Goal: Task Accomplishment & Management: Use online tool/utility

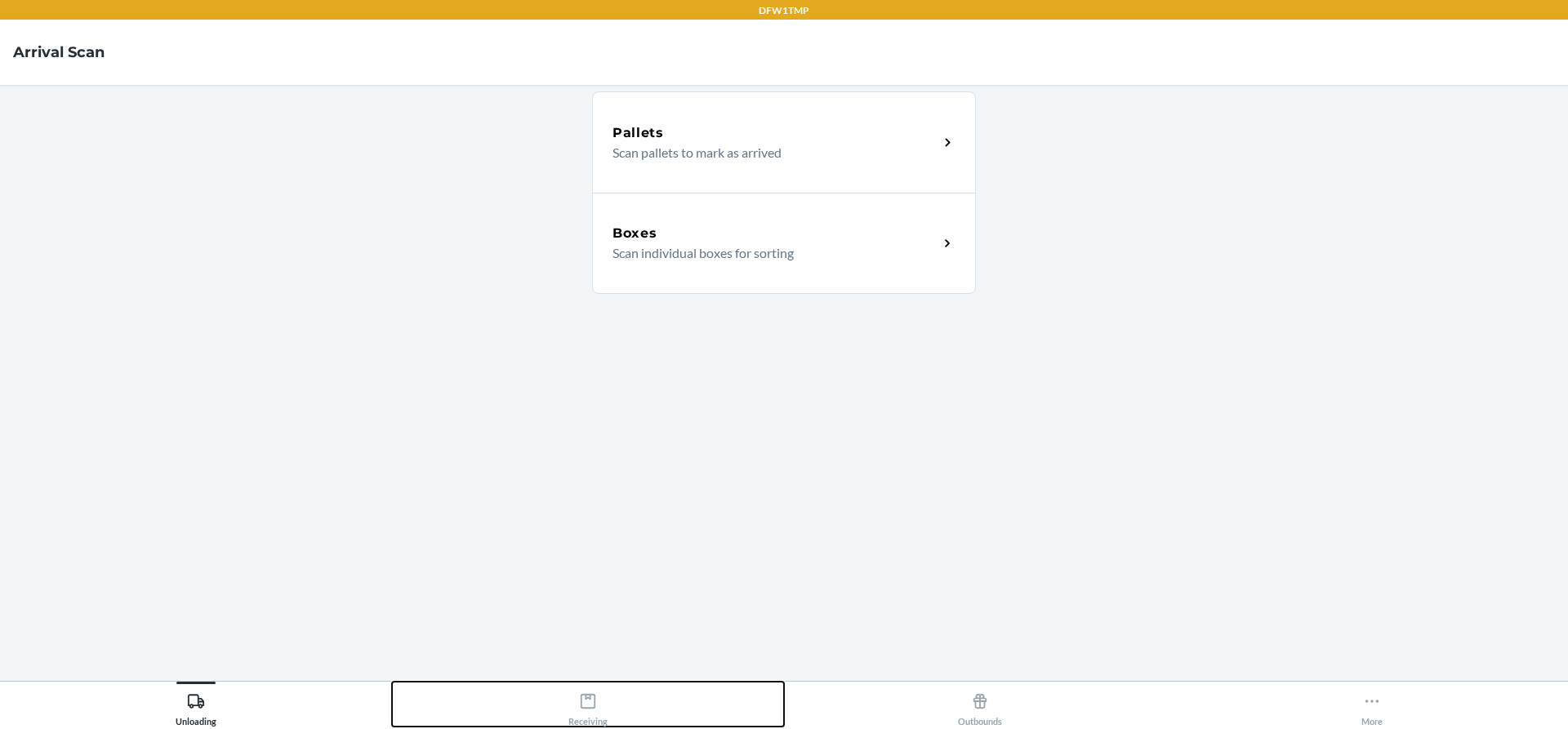
click at [556, 714] on button "Receiving" at bounding box center [589, 704] width 392 height 45
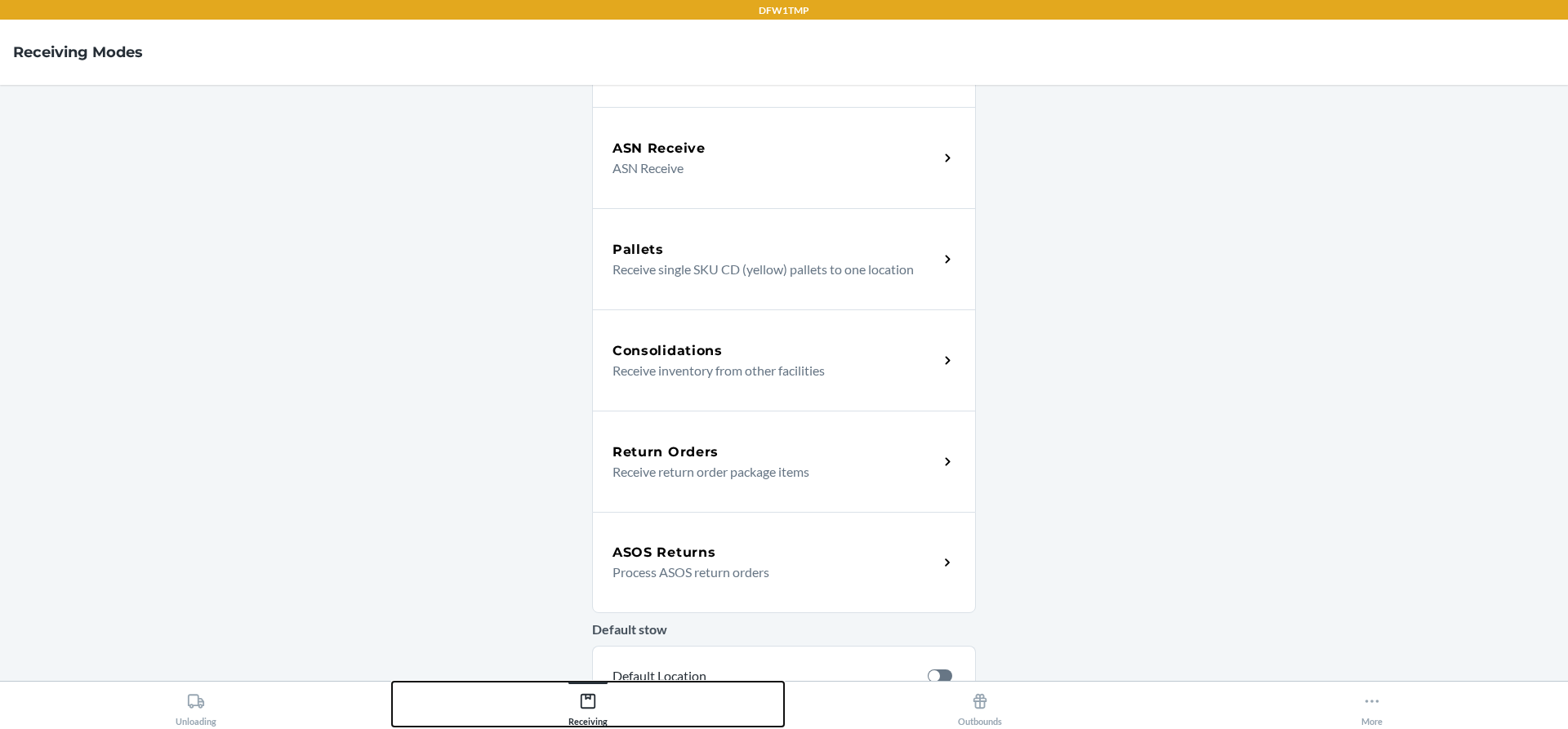
scroll to position [163, 0]
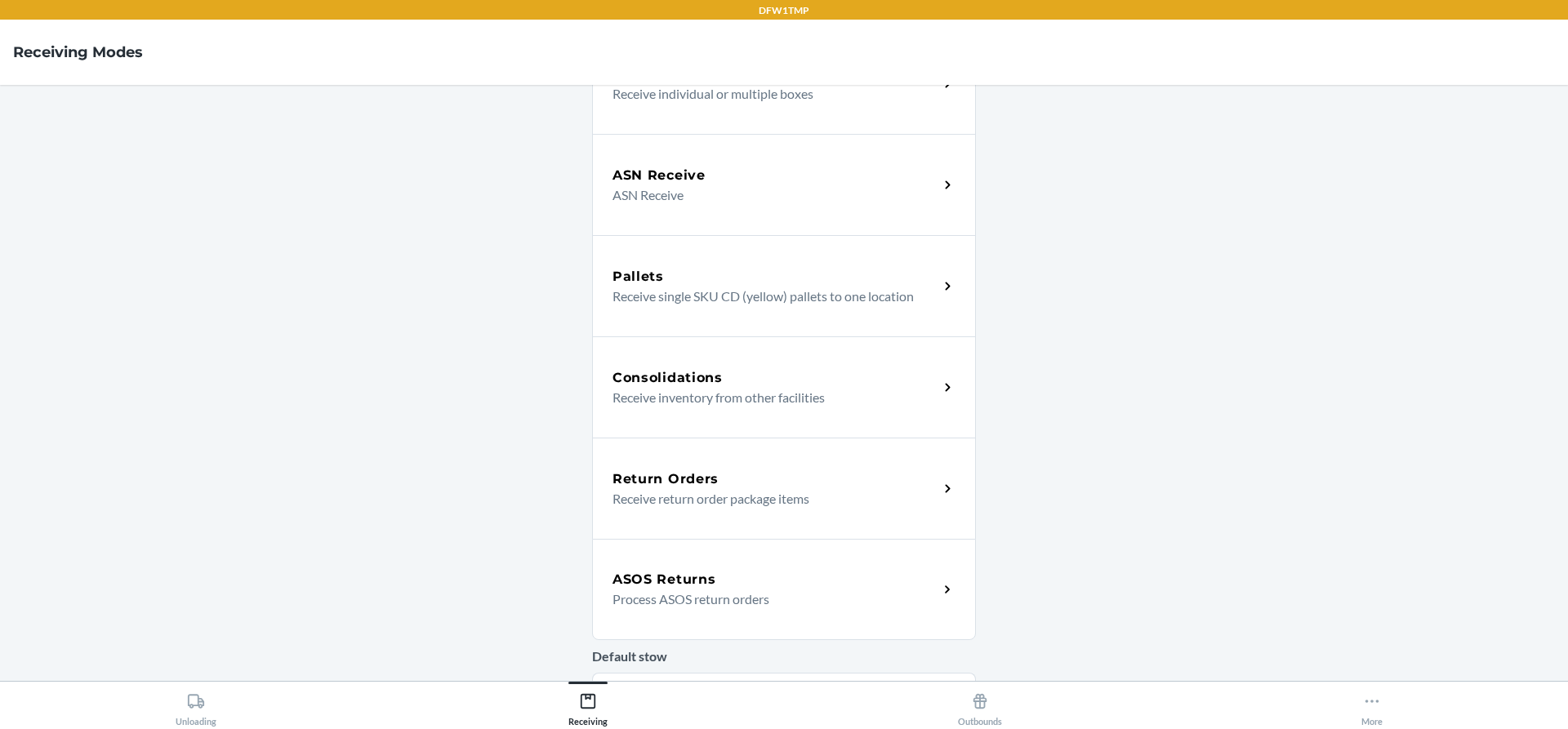
click at [702, 587] on h5 "ASOS Returns" at bounding box center [664, 579] width 103 height 20
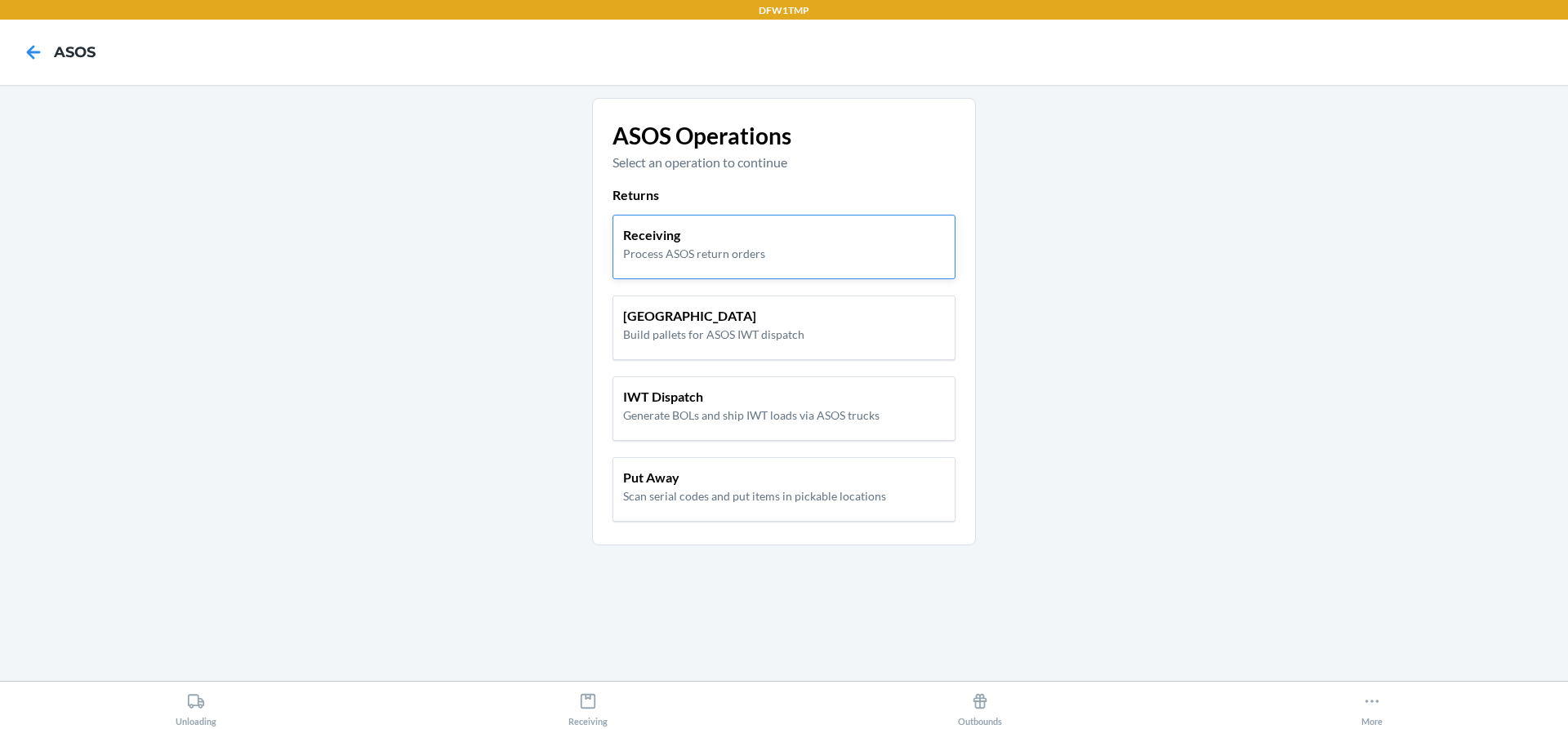
click at [695, 253] on p "Process ASOS return orders" at bounding box center [694, 253] width 142 height 17
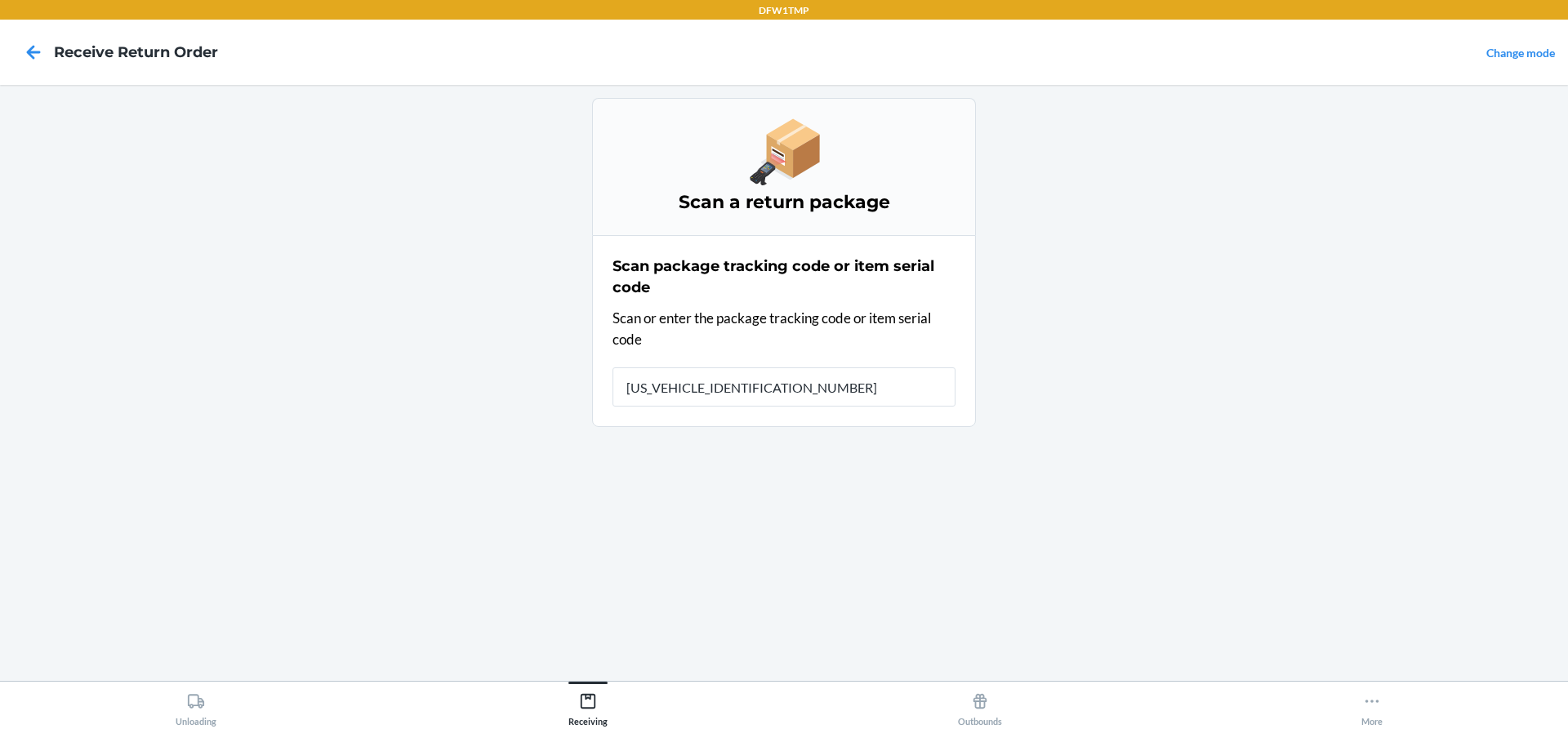
type input "1ZY2198D9007014442"
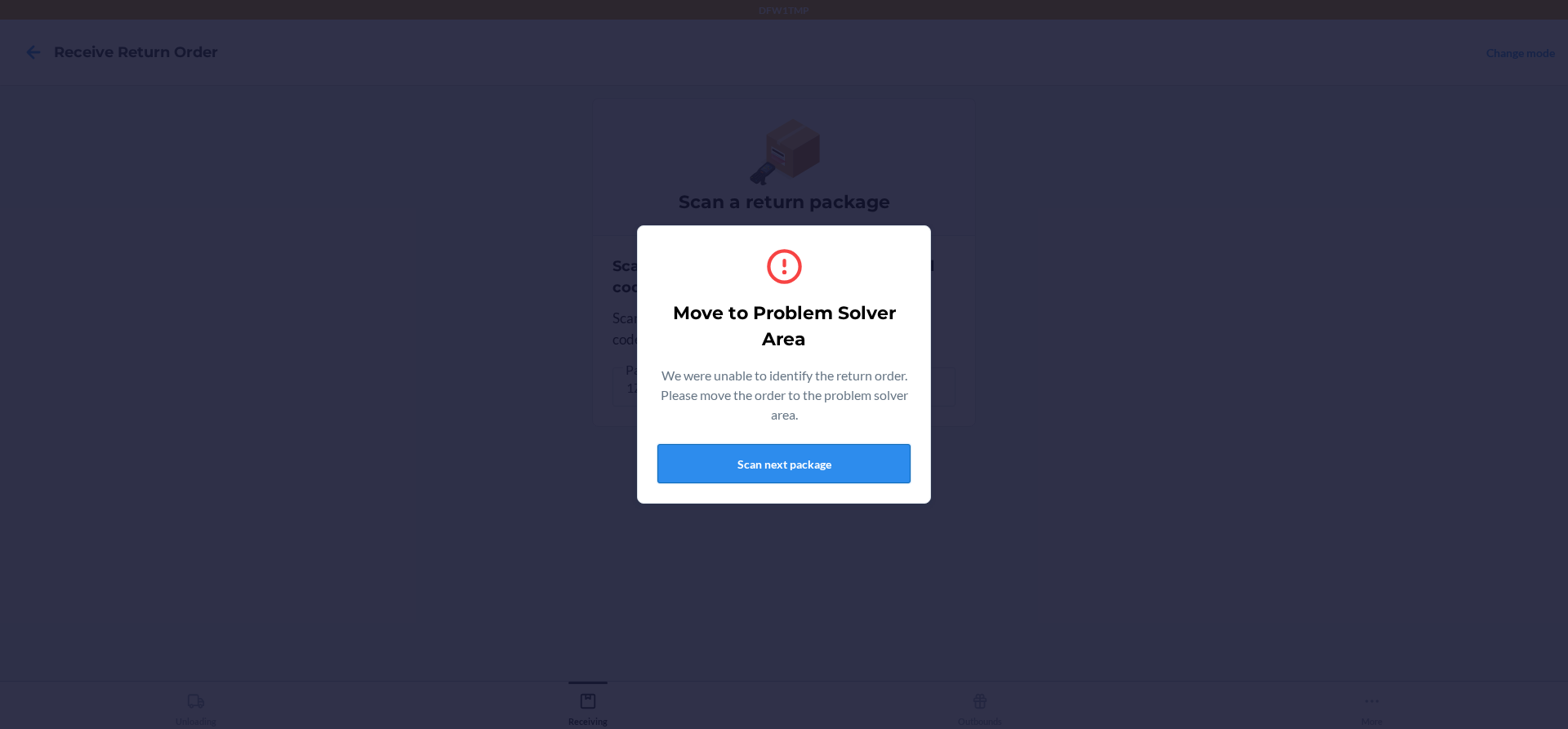
click at [762, 467] on button "Scan next package" at bounding box center [784, 464] width 254 height 39
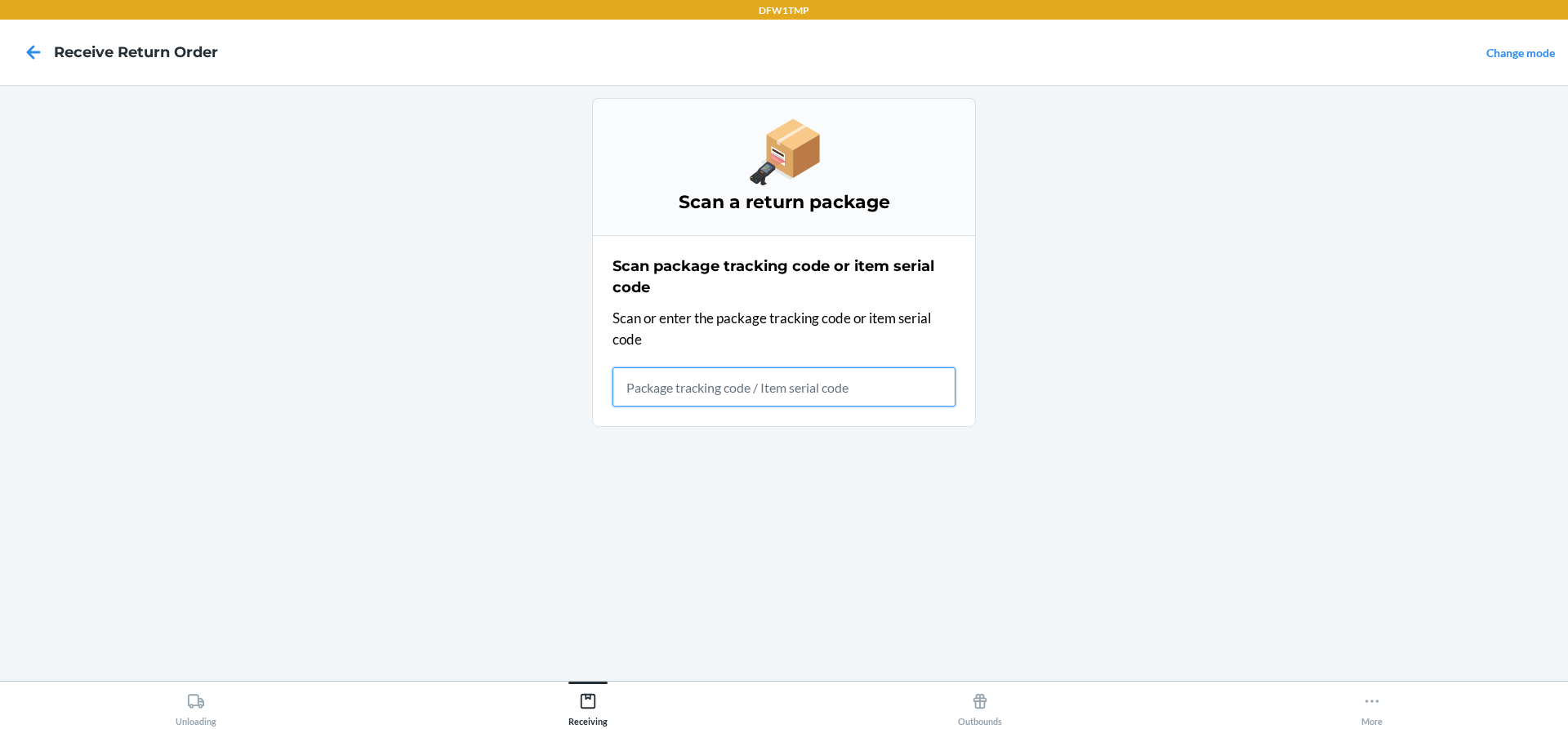
click at [788, 388] on input "text" at bounding box center [784, 387] width 343 height 39
type input "1ZY2198D9007014442"
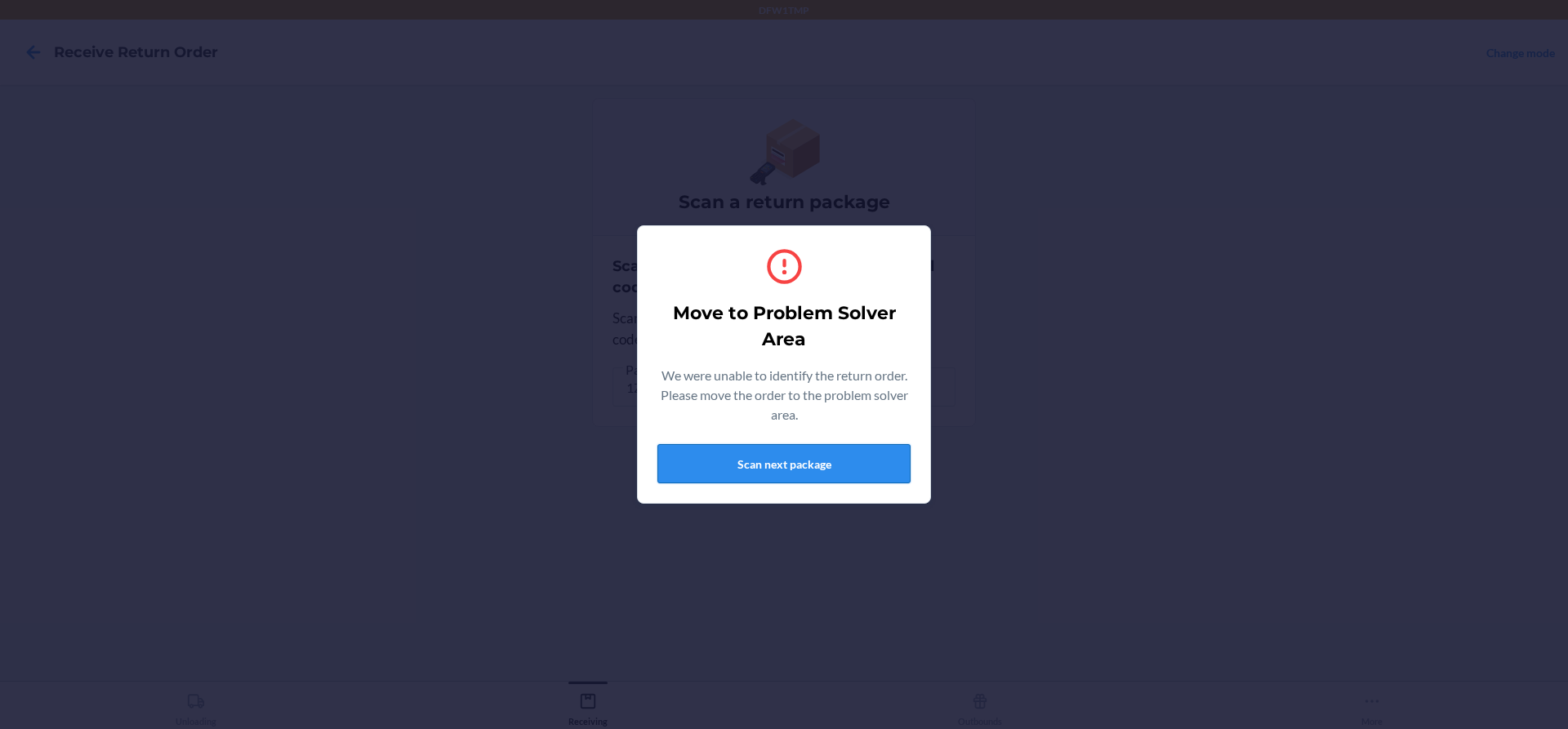
click at [837, 467] on button "Scan next package" at bounding box center [784, 464] width 254 height 39
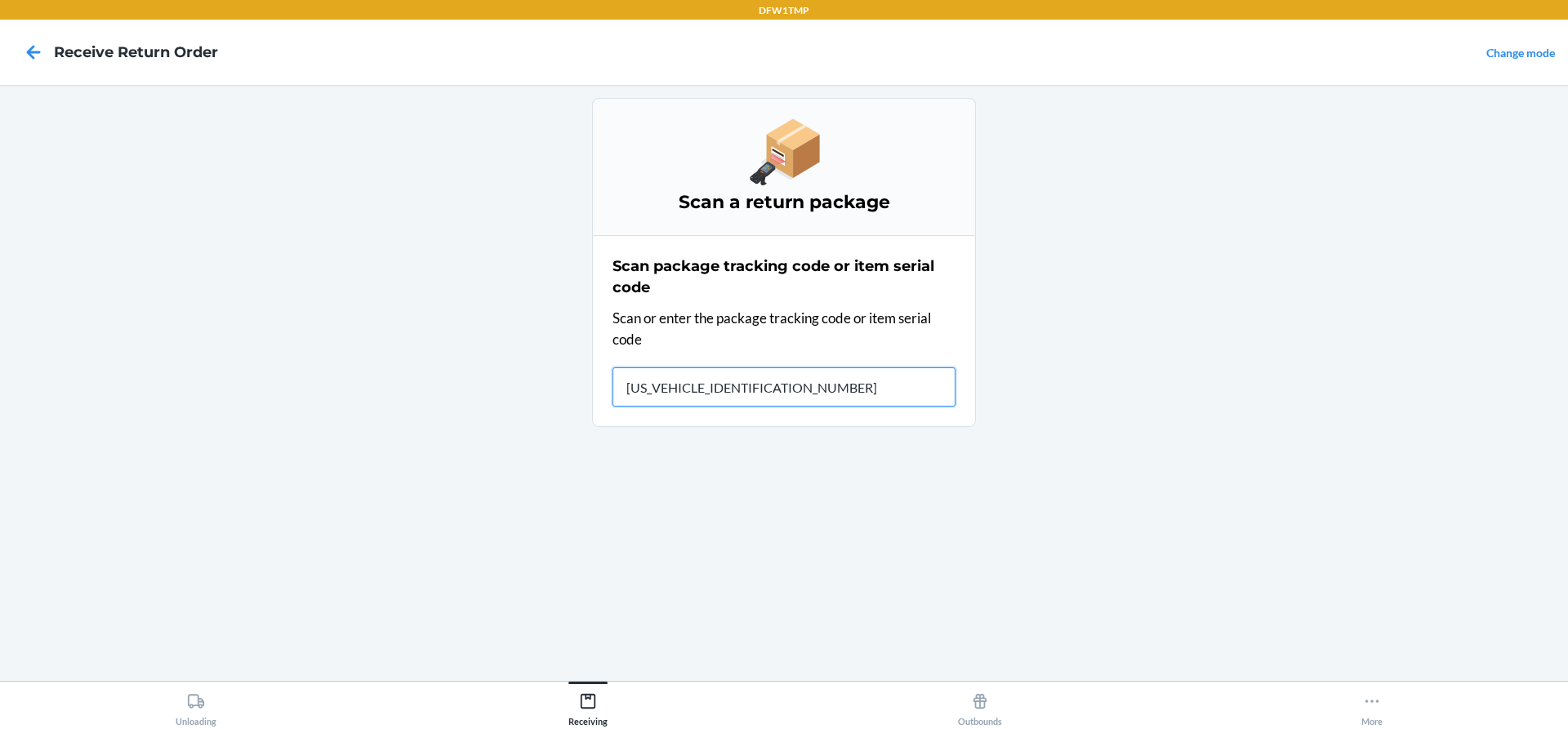
type input "1ZY2198D9034502579"
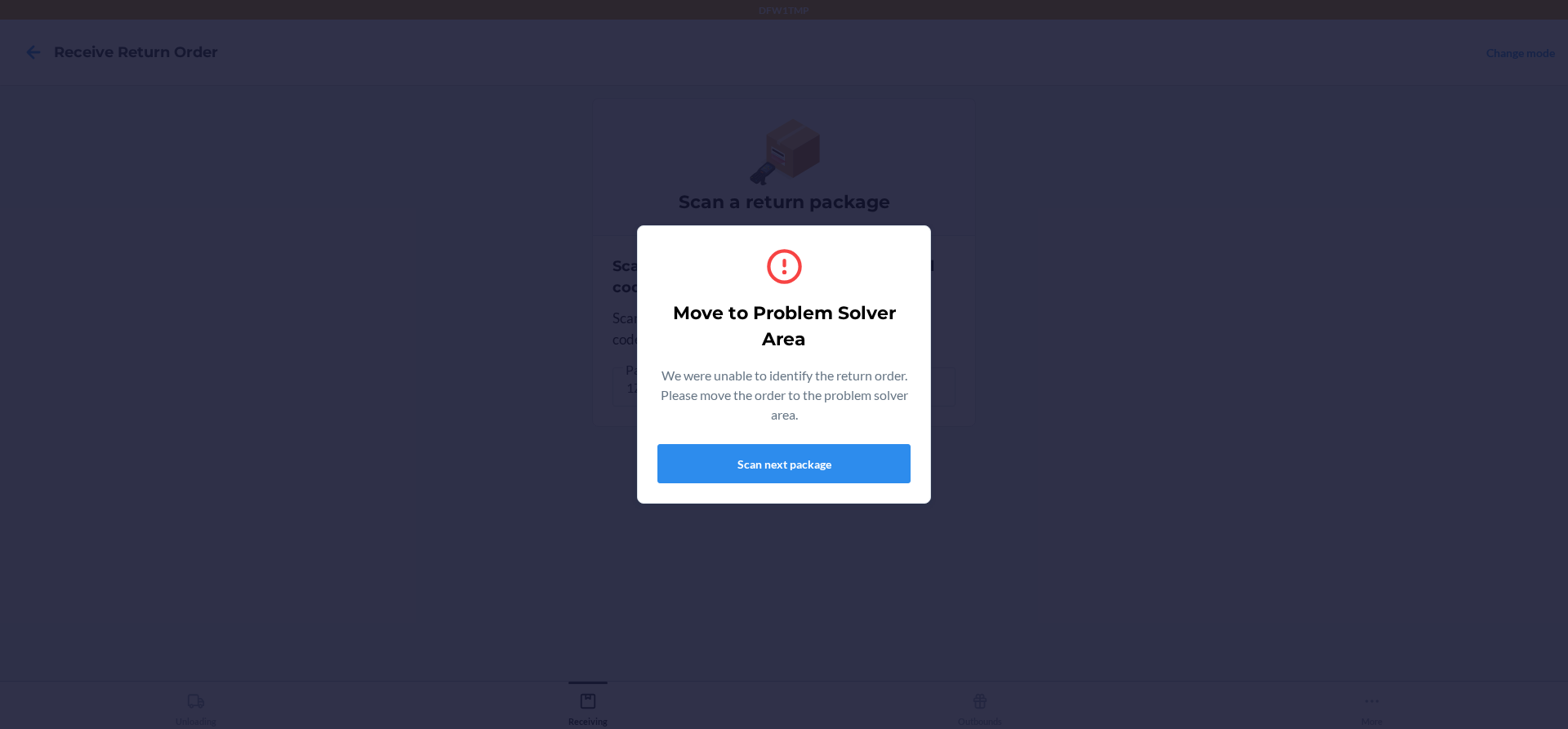
drag, startPoint x: 828, startPoint y: 462, endPoint x: 1012, endPoint y: 525, distance: 194.5
click at [1012, 525] on div "Move to Problem Solver Area We were unable to identify the return order. Please…" at bounding box center [784, 364] width 1568 height 729
click at [849, 464] on button "Scan next package" at bounding box center [784, 464] width 254 height 39
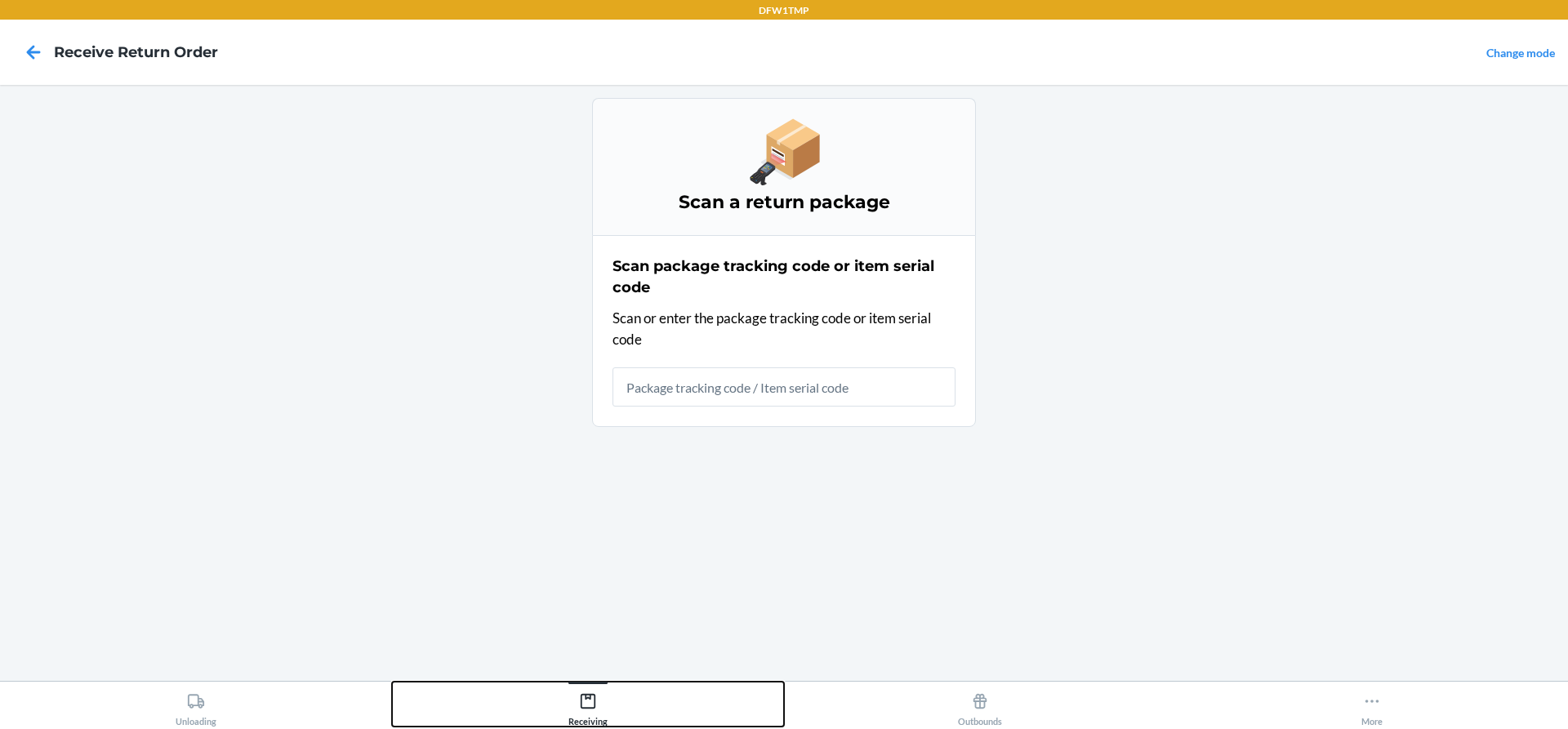
click at [614, 707] on button "Receiving" at bounding box center [589, 704] width 392 height 45
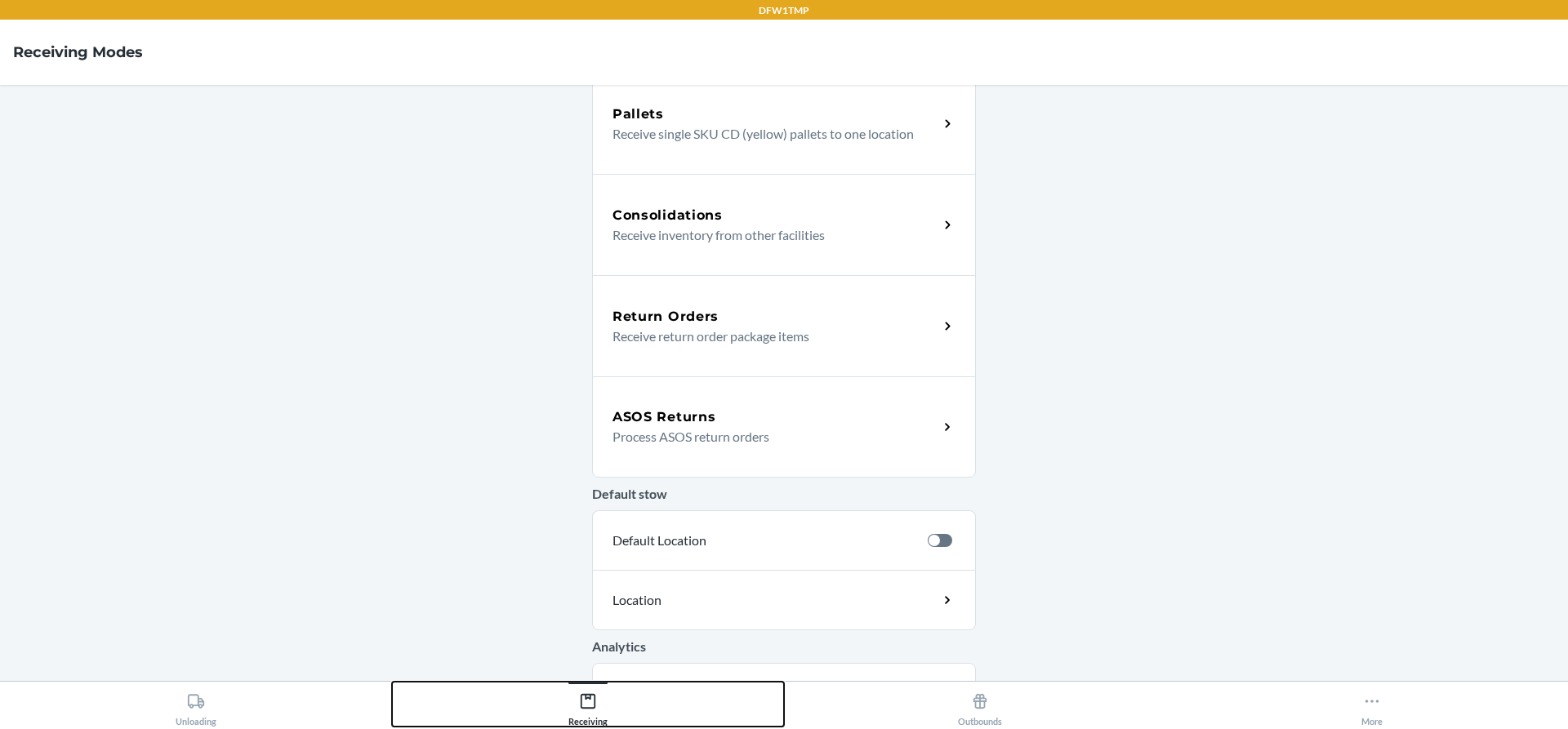
scroll to position [327, 0]
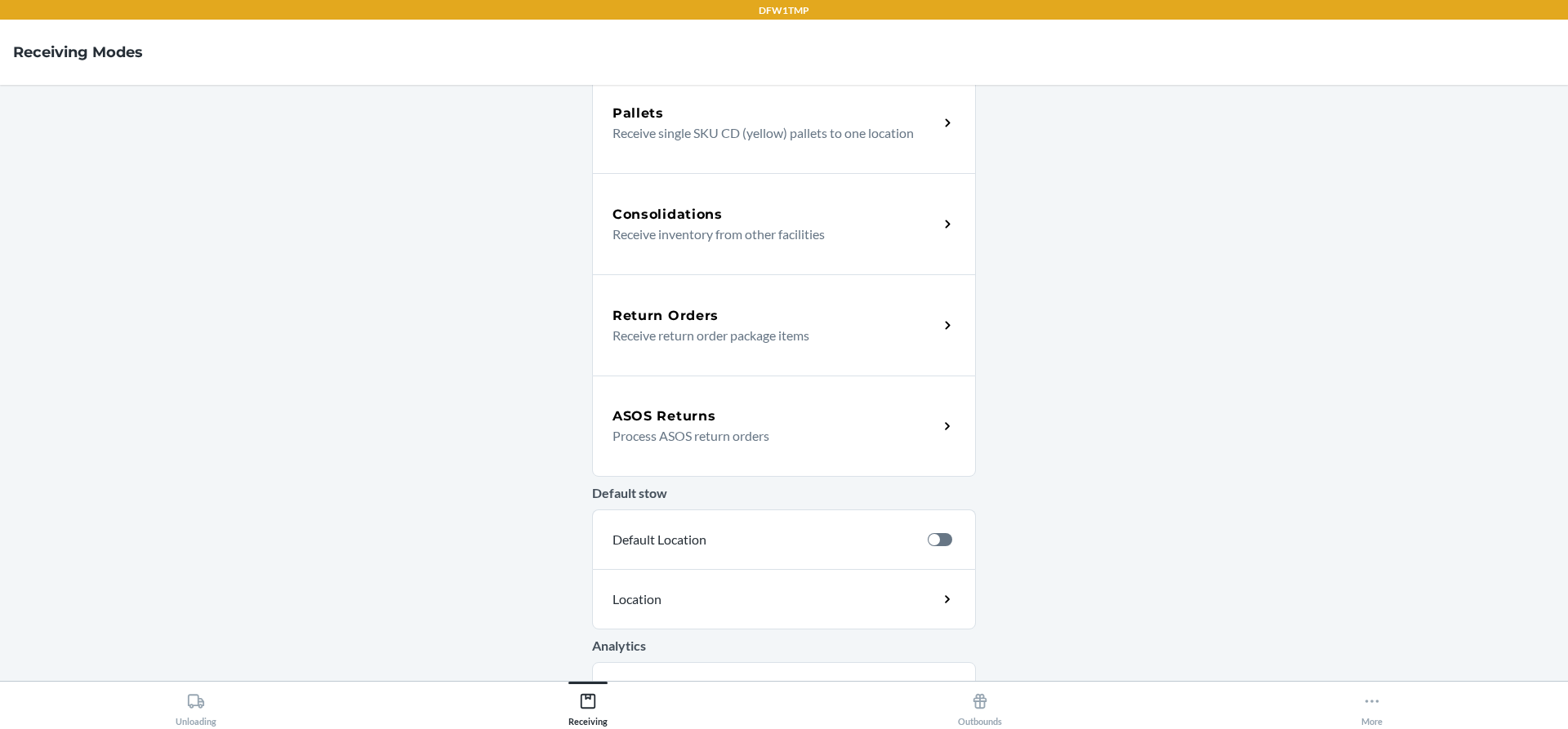
click at [664, 424] on h5 "ASOS Returns" at bounding box center [664, 416] width 103 height 20
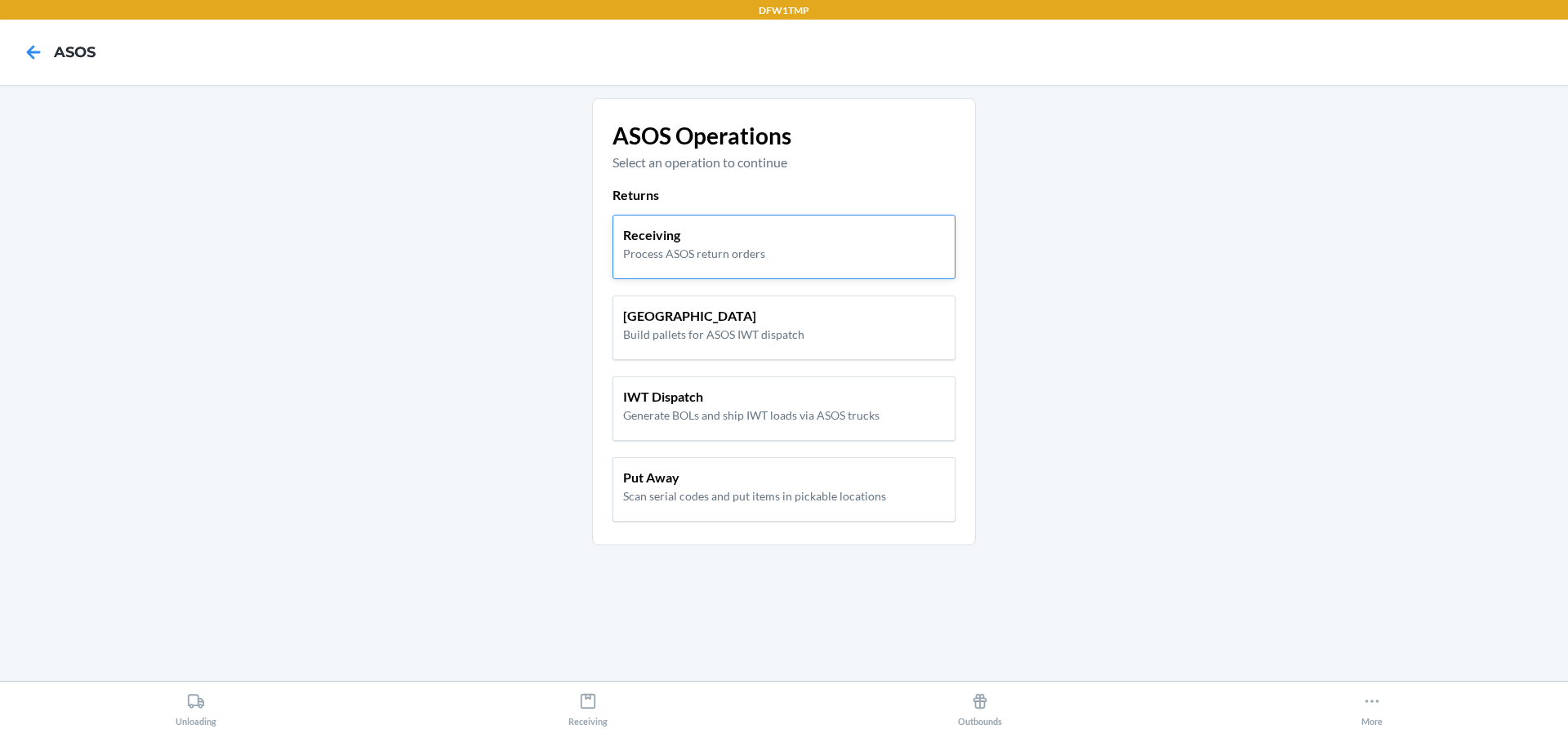
click at [754, 268] on div "Receiving Process ASOS return orders" at bounding box center [784, 247] width 343 height 64
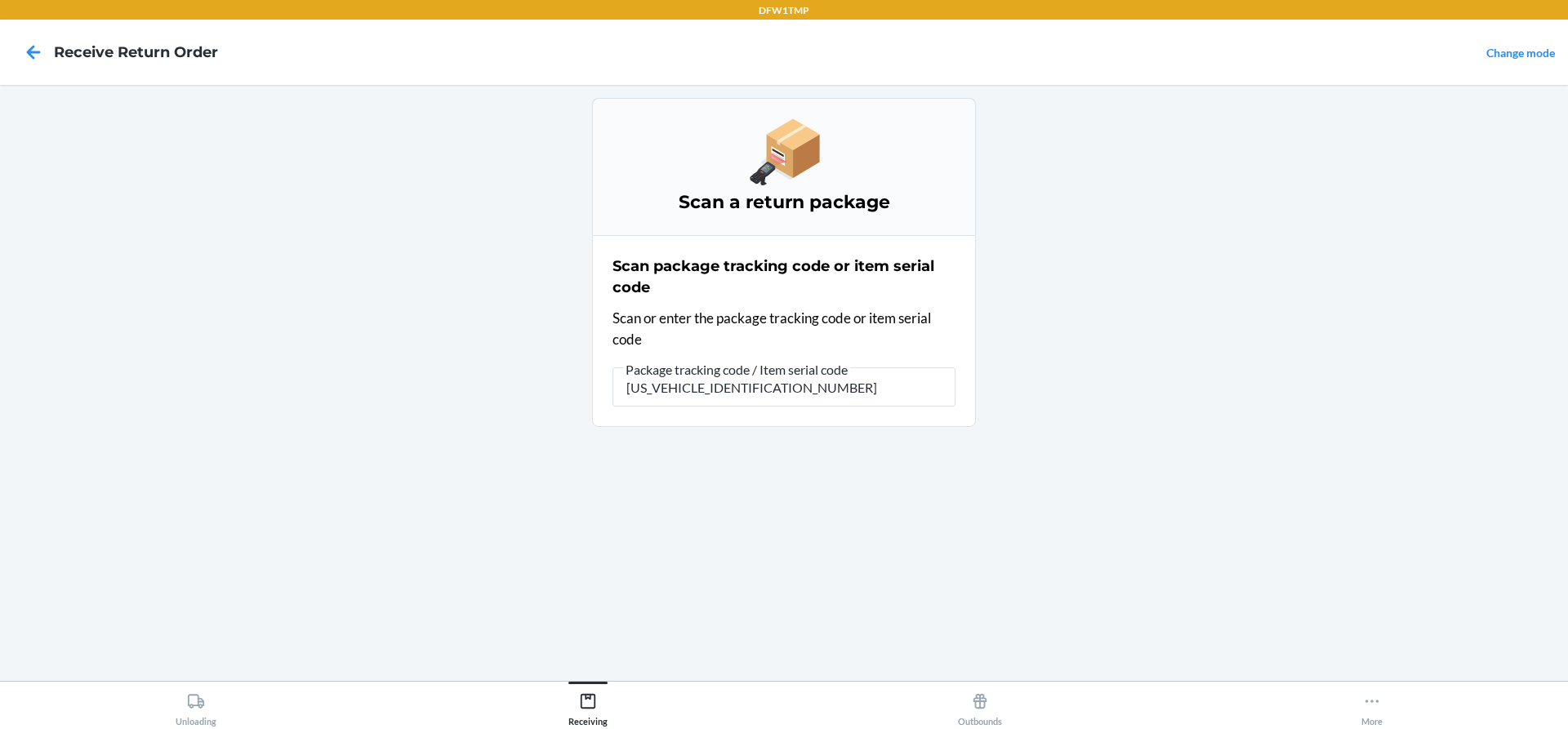
type input "1ZY2198D9034502579"
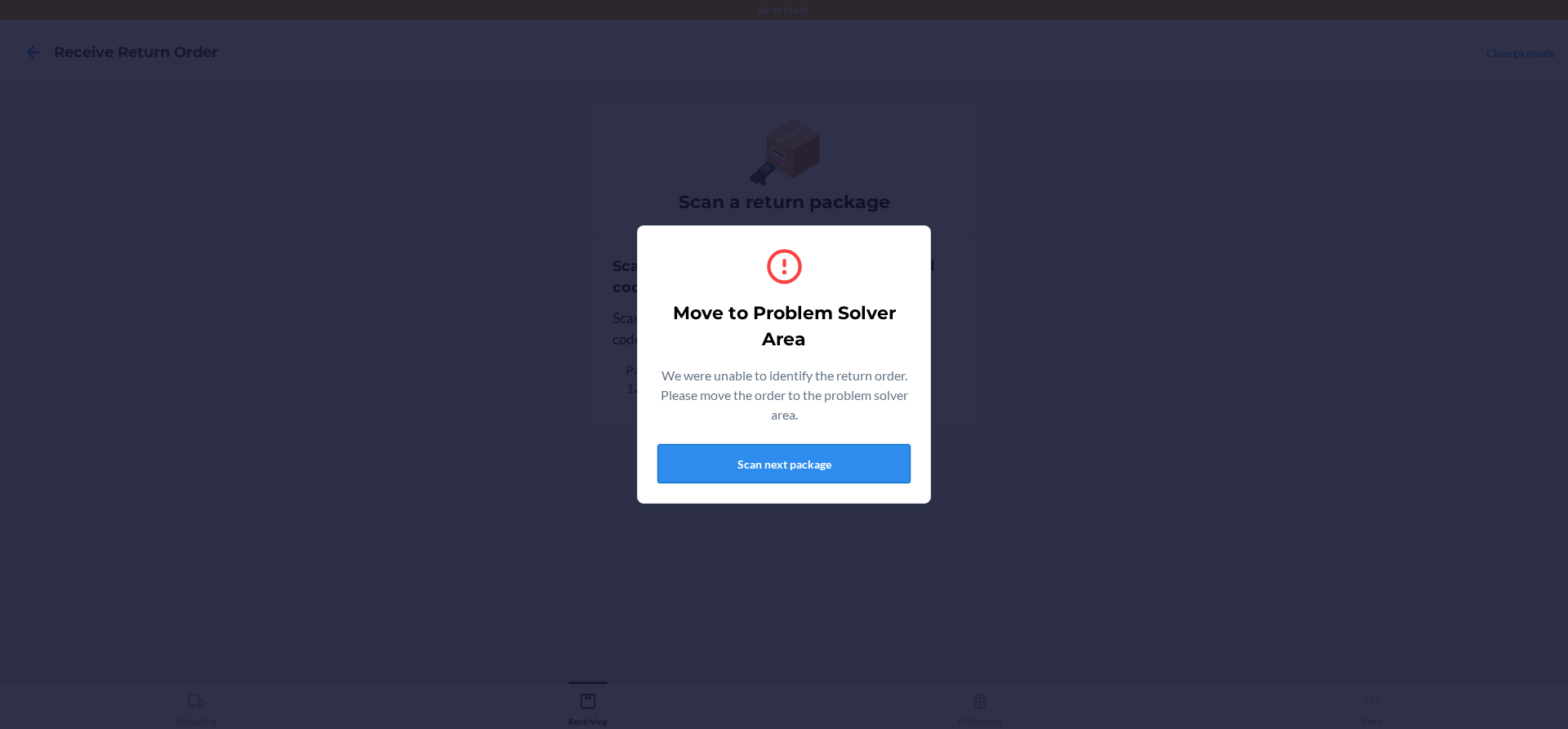
click at [760, 476] on button "Scan next package" at bounding box center [784, 464] width 254 height 39
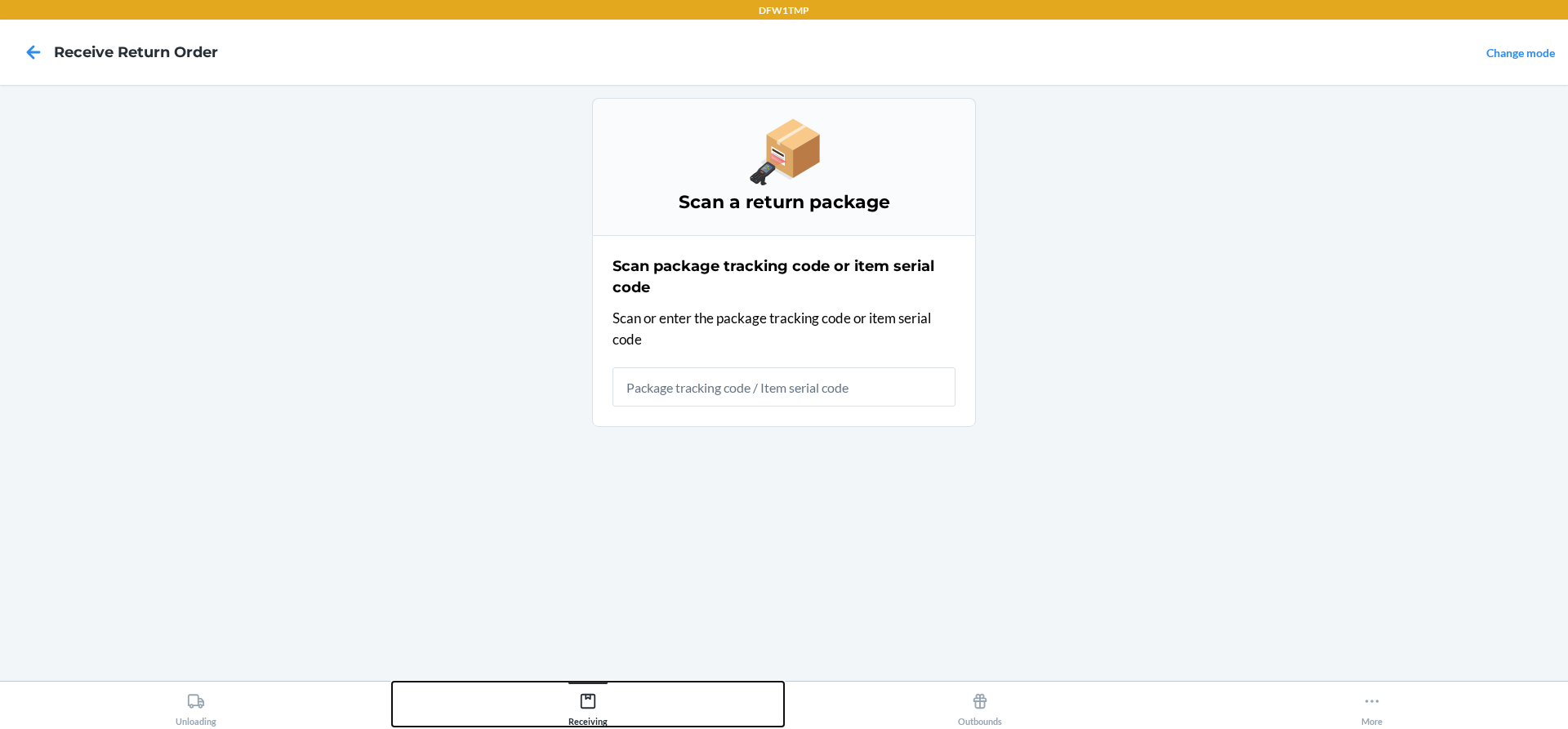
click at [579, 707] on icon at bounding box center [588, 701] width 18 height 18
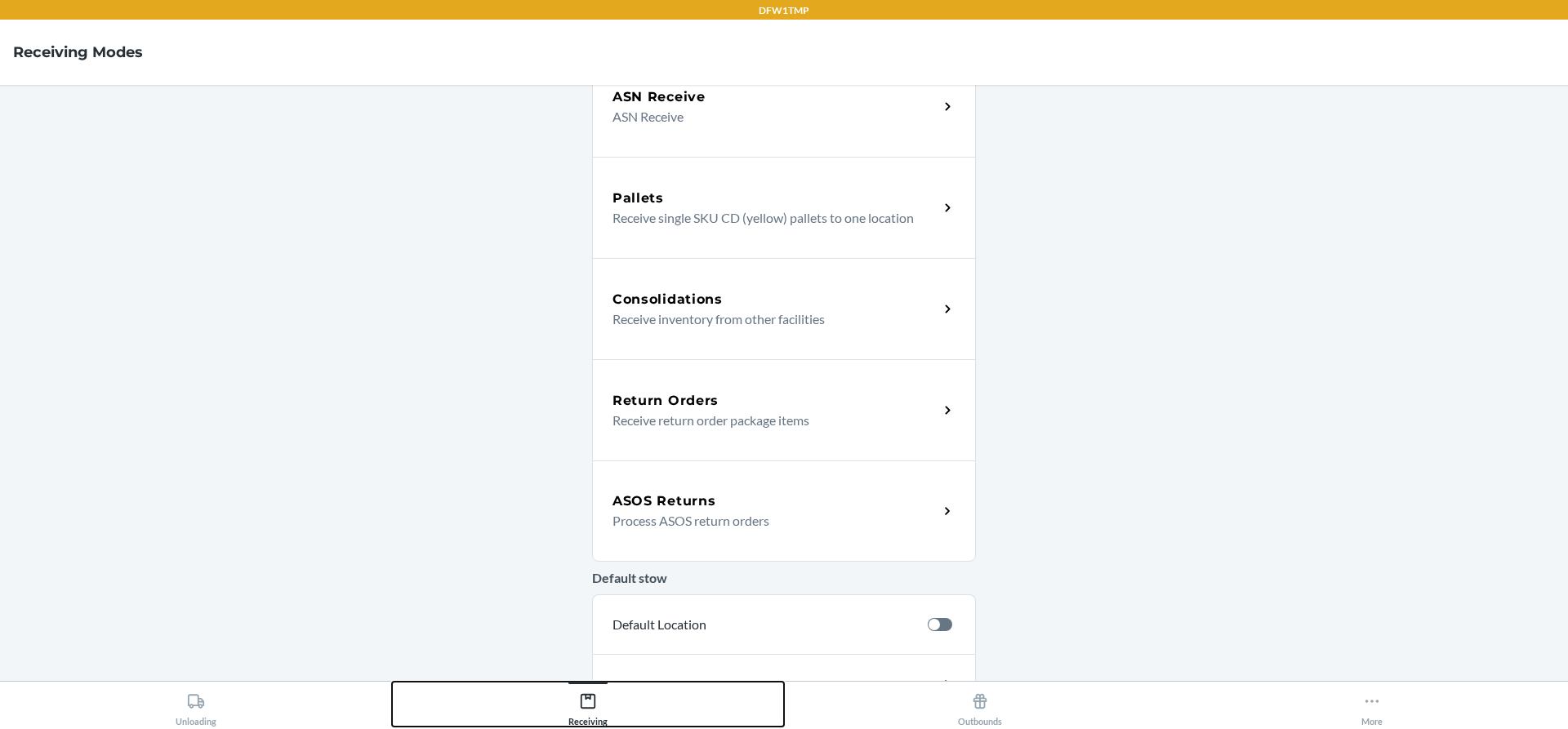
scroll to position [327, 0]
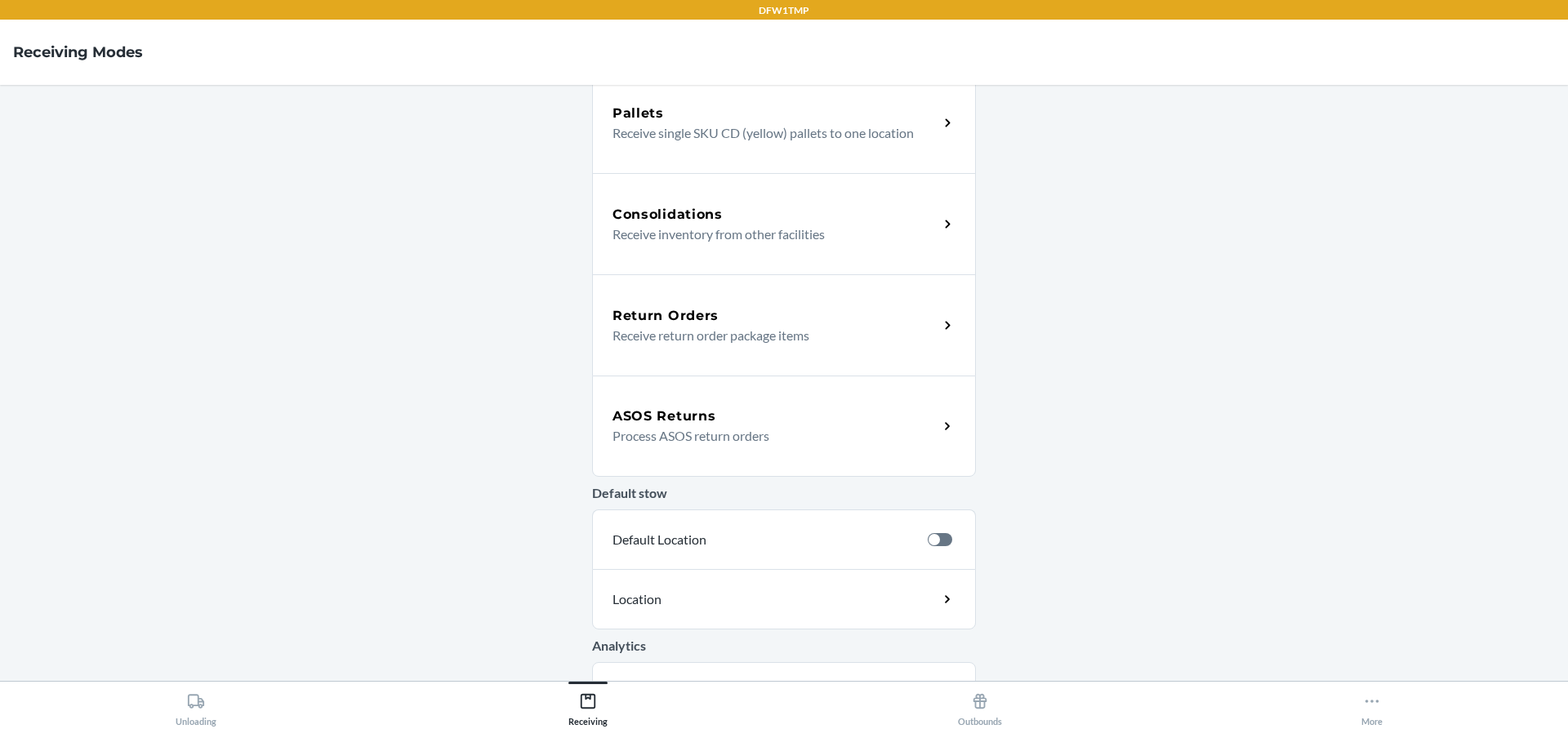
click at [697, 441] on p "Process ASOS return orders" at bounding box center [769, 436] width 313 height 20
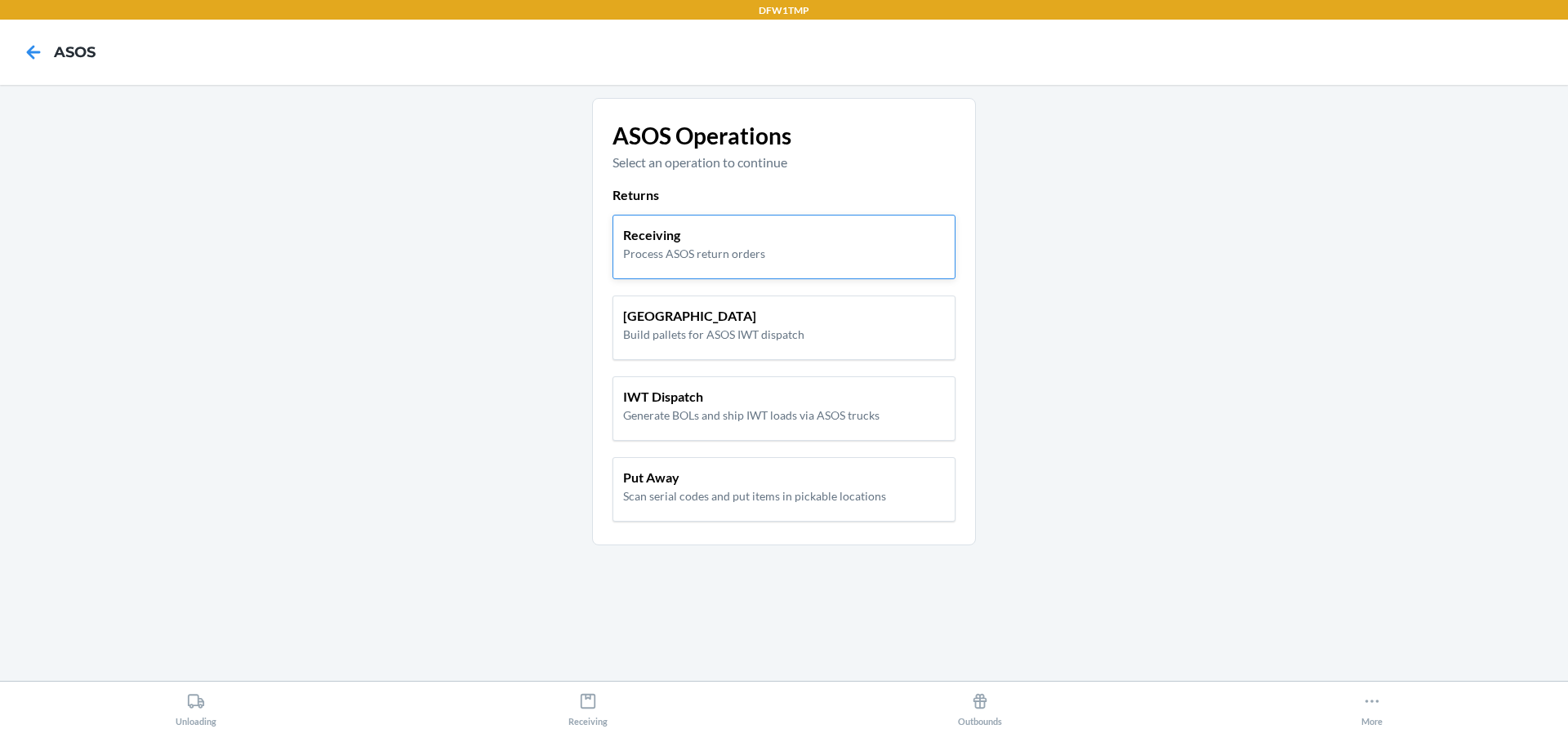
click at [686, 246] on p "Process ASOS return orders" at bounding box center [694, 253] width 142 height 17
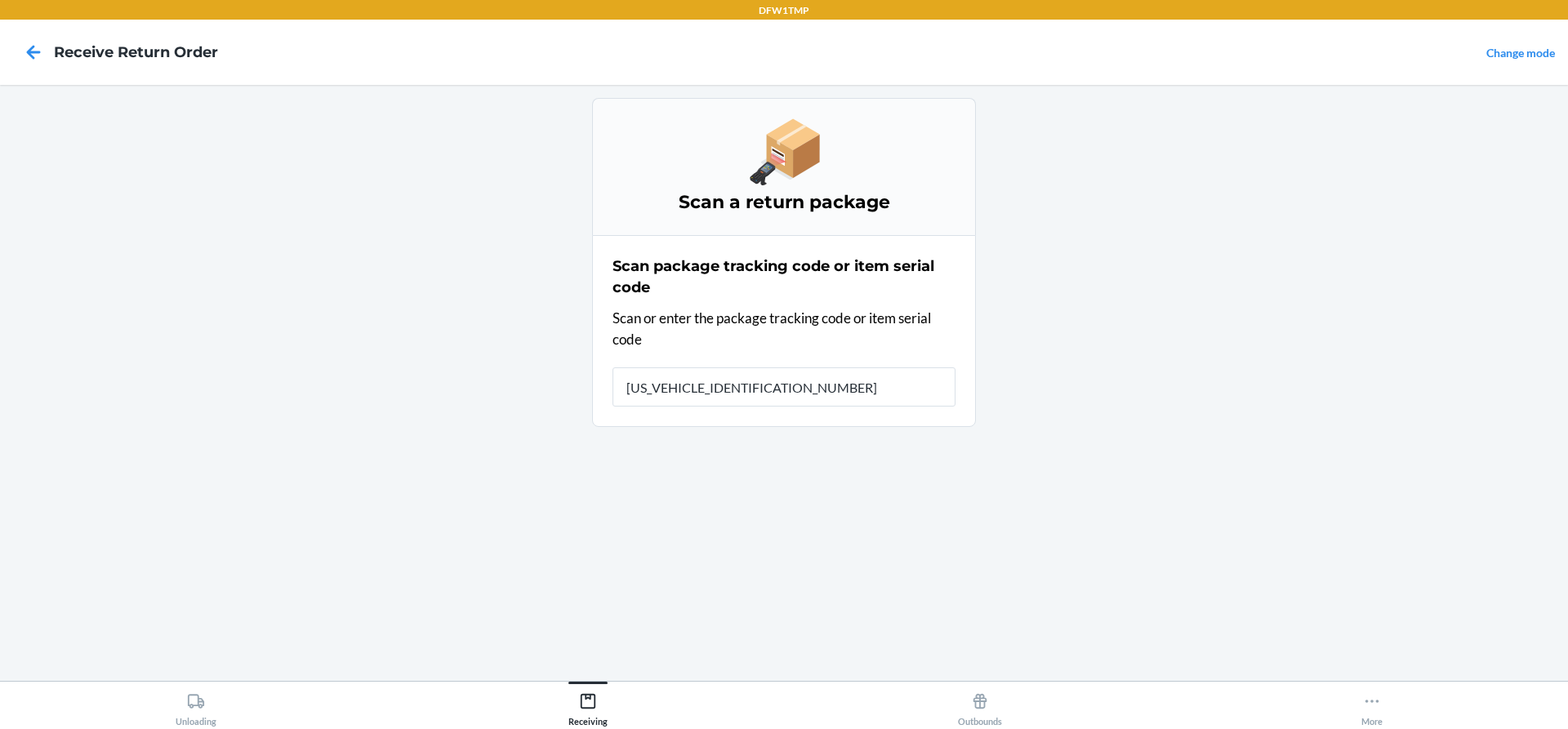
type input "1ZY2198D9034502579"
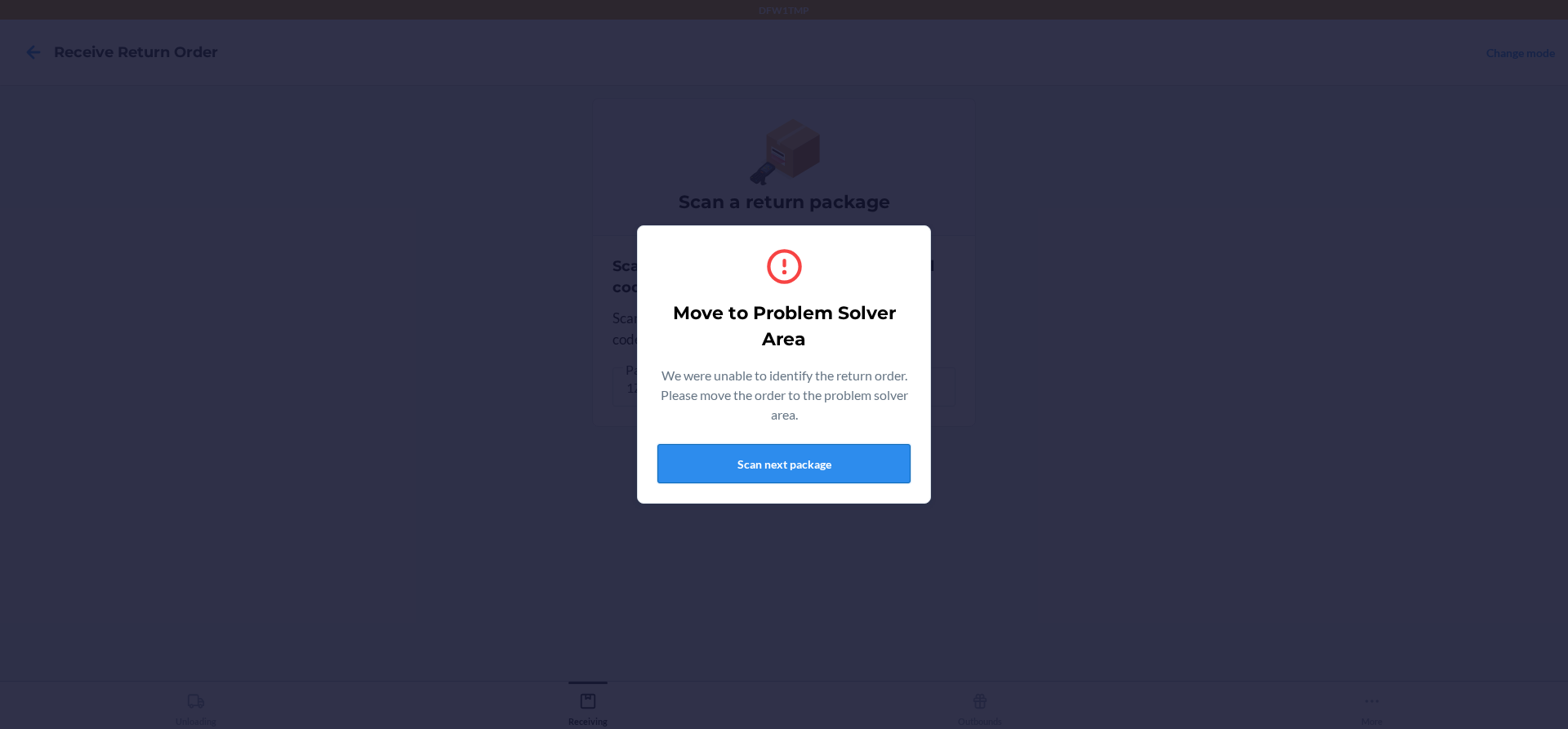
click at [803, 452] on button "Scan next package" at bounding box center [784, 464] width 254 height 39
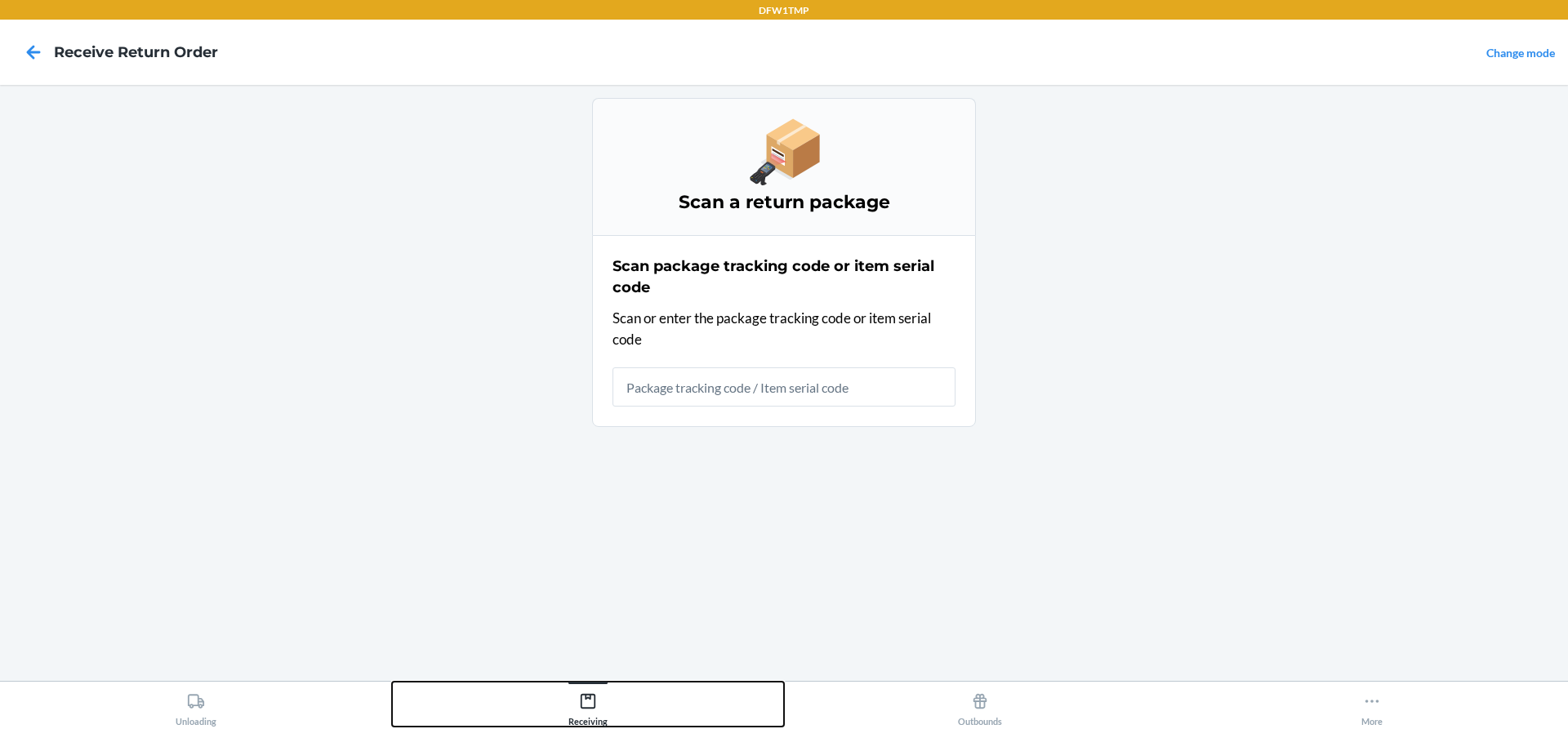
drag, startPoint x: 599, startPoint y: 707, endPoint x: 598, endPoint y: 690, distance: 17.0
click at [598, 707] on div "Receiving" at bounding box center [588, 707] width 39 height 41
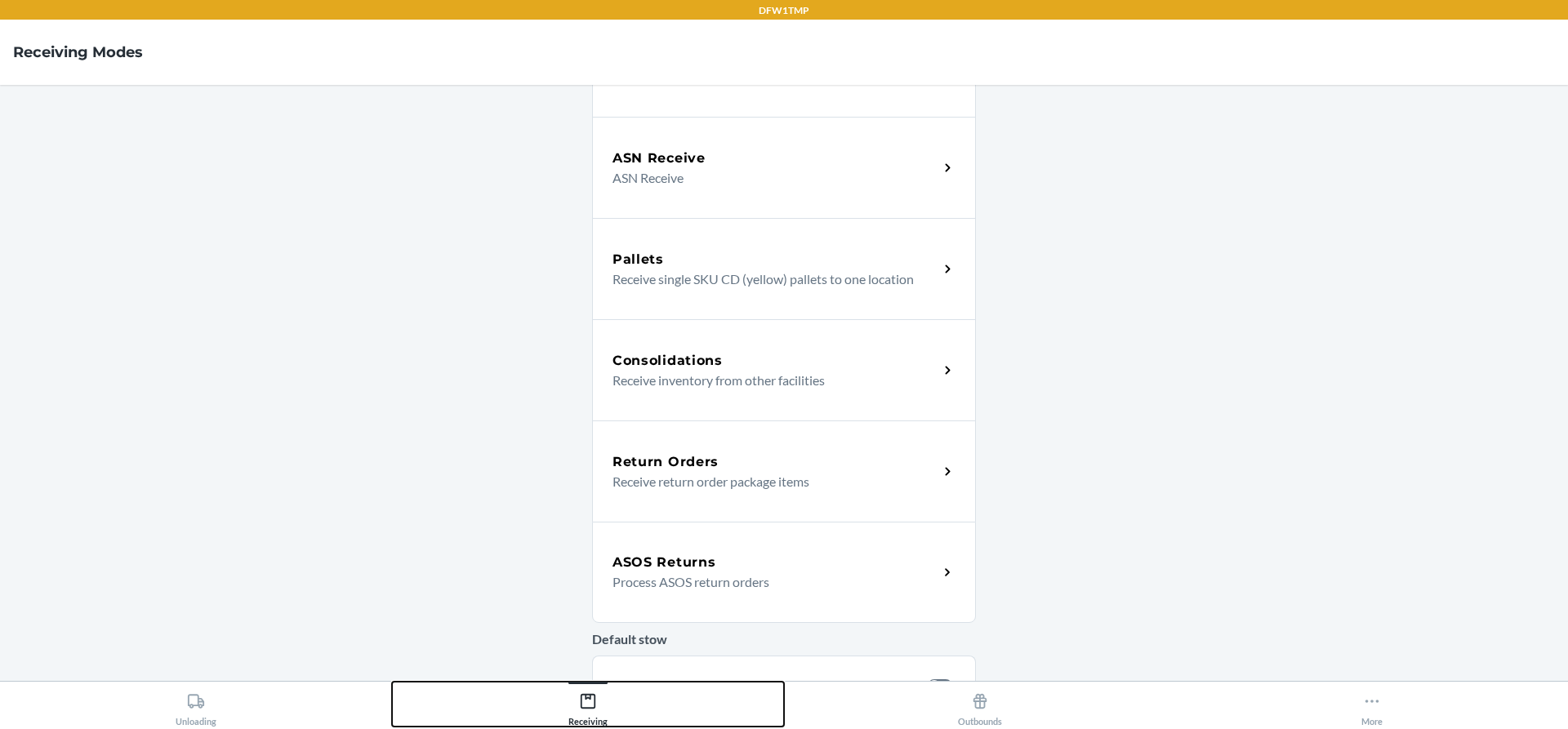
scroll to position [409, 0]
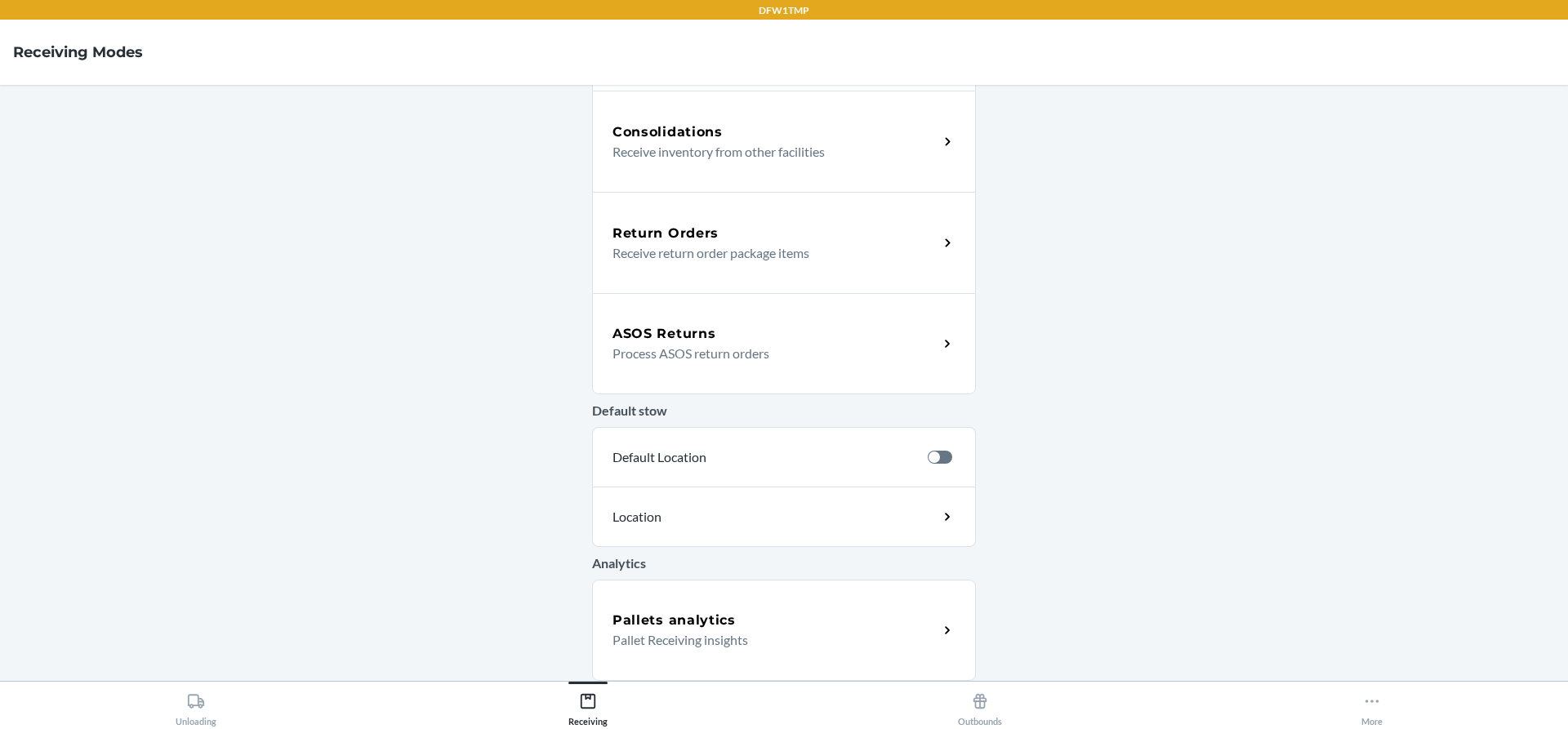
click at [768, 356] on p "Process ASOS return orders" at bounding box center [769, 354] width 313 height 20
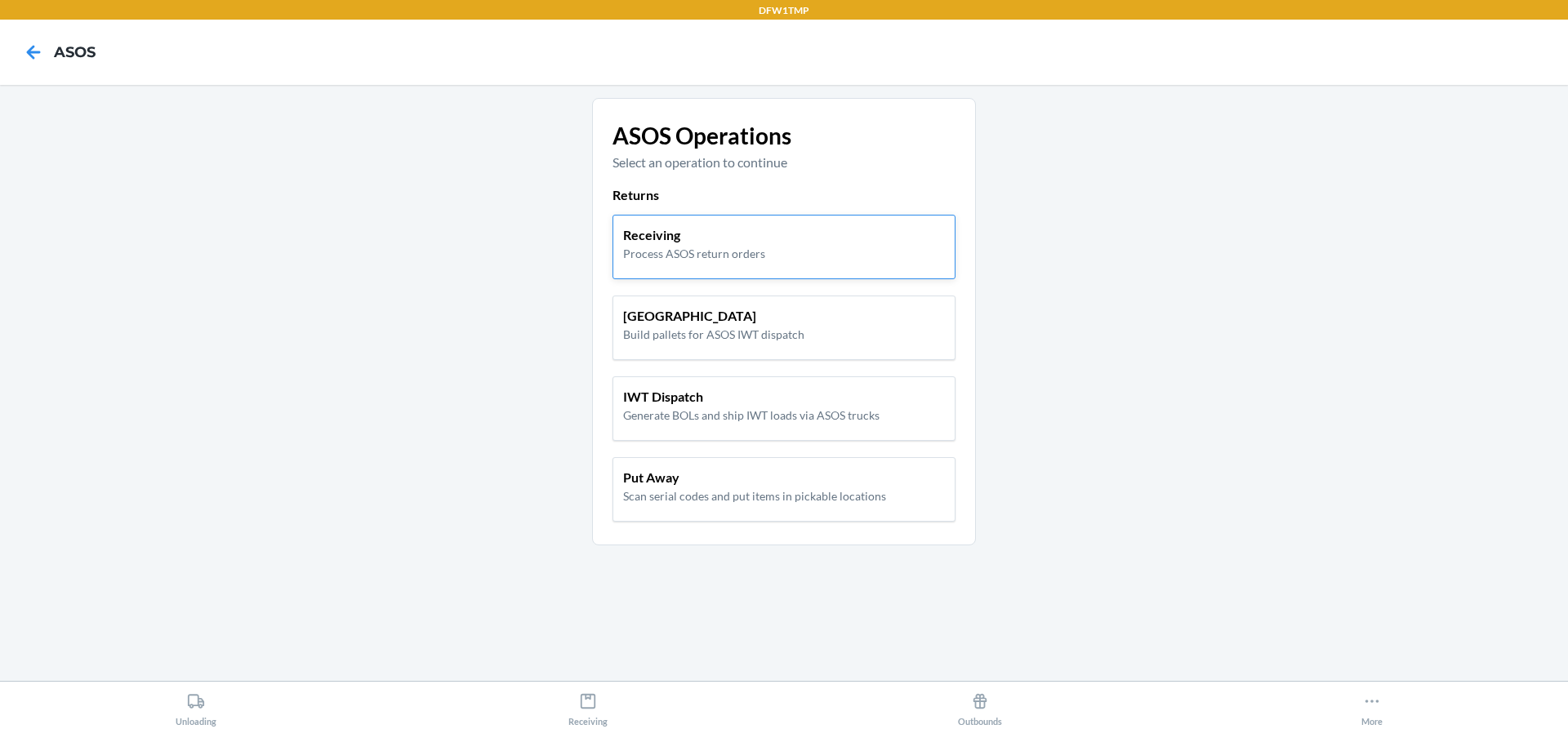
click at [679, 262] on div "Receiving Process ASOS return orders" at bounding box center [784, 247] width 343 height 64
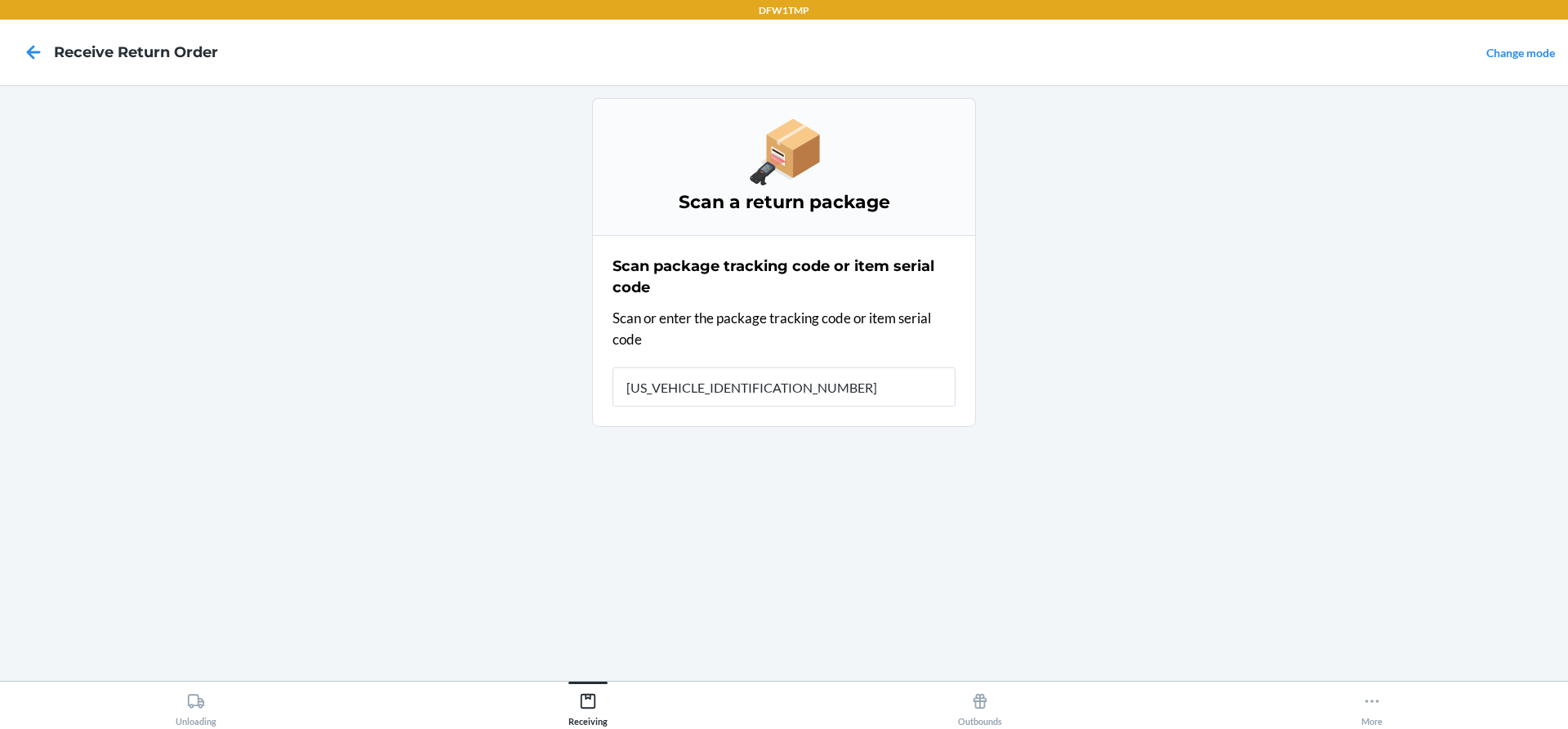
type input "1ZY2198D9000996261"
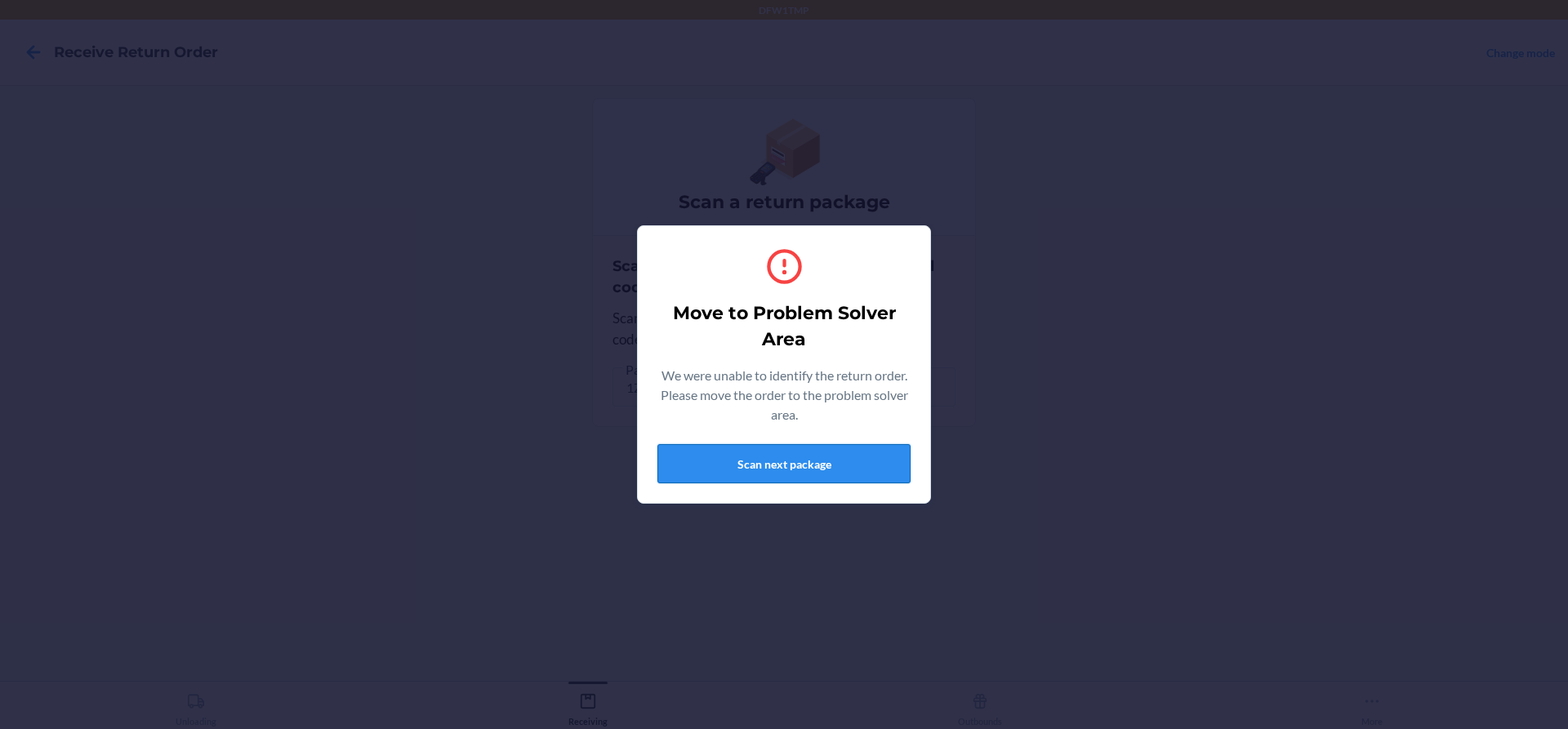
click at [715, 479] on div "Move to Problem Solver Area We were unable to identify the return order. Please…" at bounding box center [784, 364] width 254 height 251
click at [720, 464] on button "Scan next package" at bounding box center [784, 464] width 254 height 39
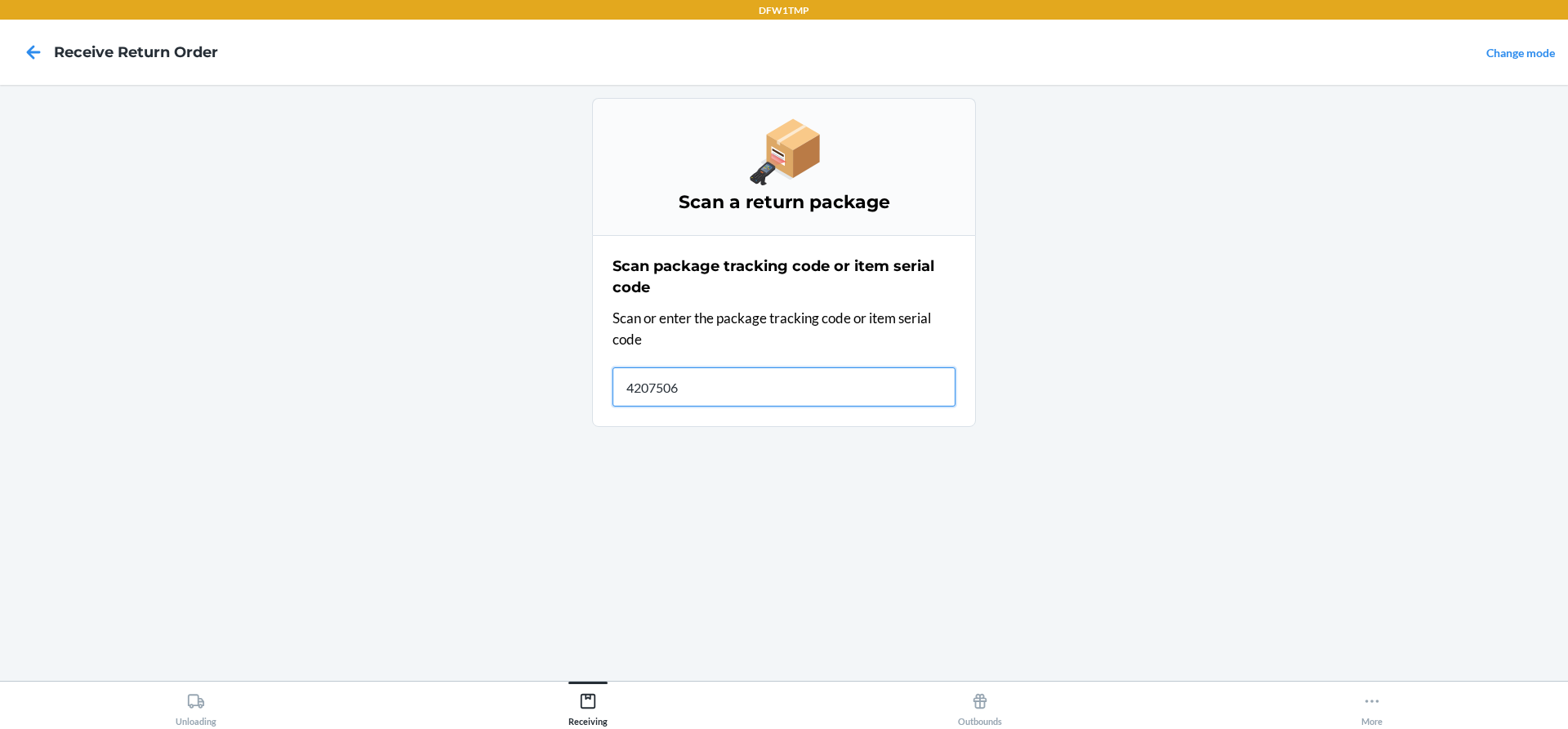
type input "42075067"
type input "1ZY2198D9034233191"
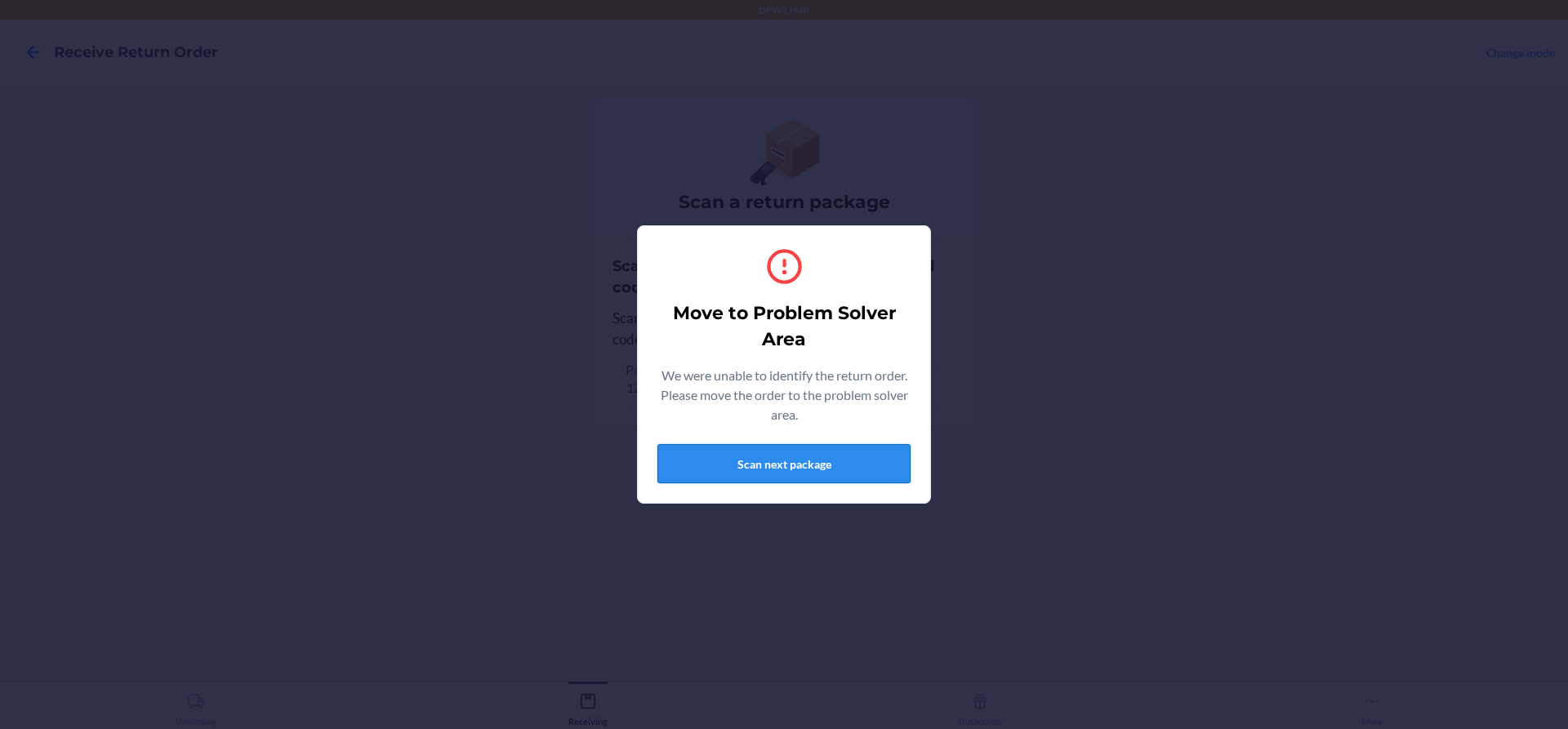
click at [729, 448] on button "Scan next package" at bounding box center [784, 464] width 254 height 39
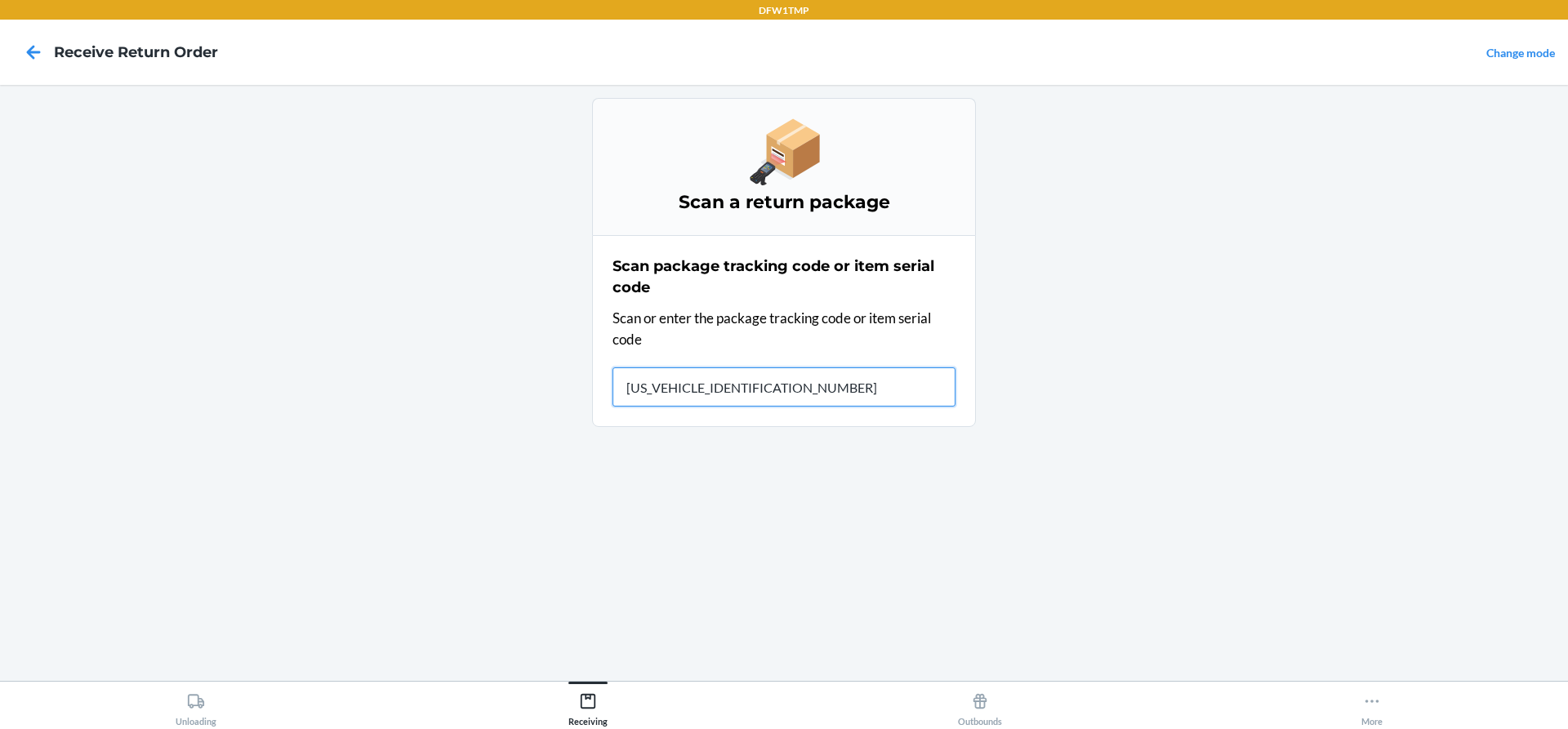
type input "1ZY2198D9033312044"
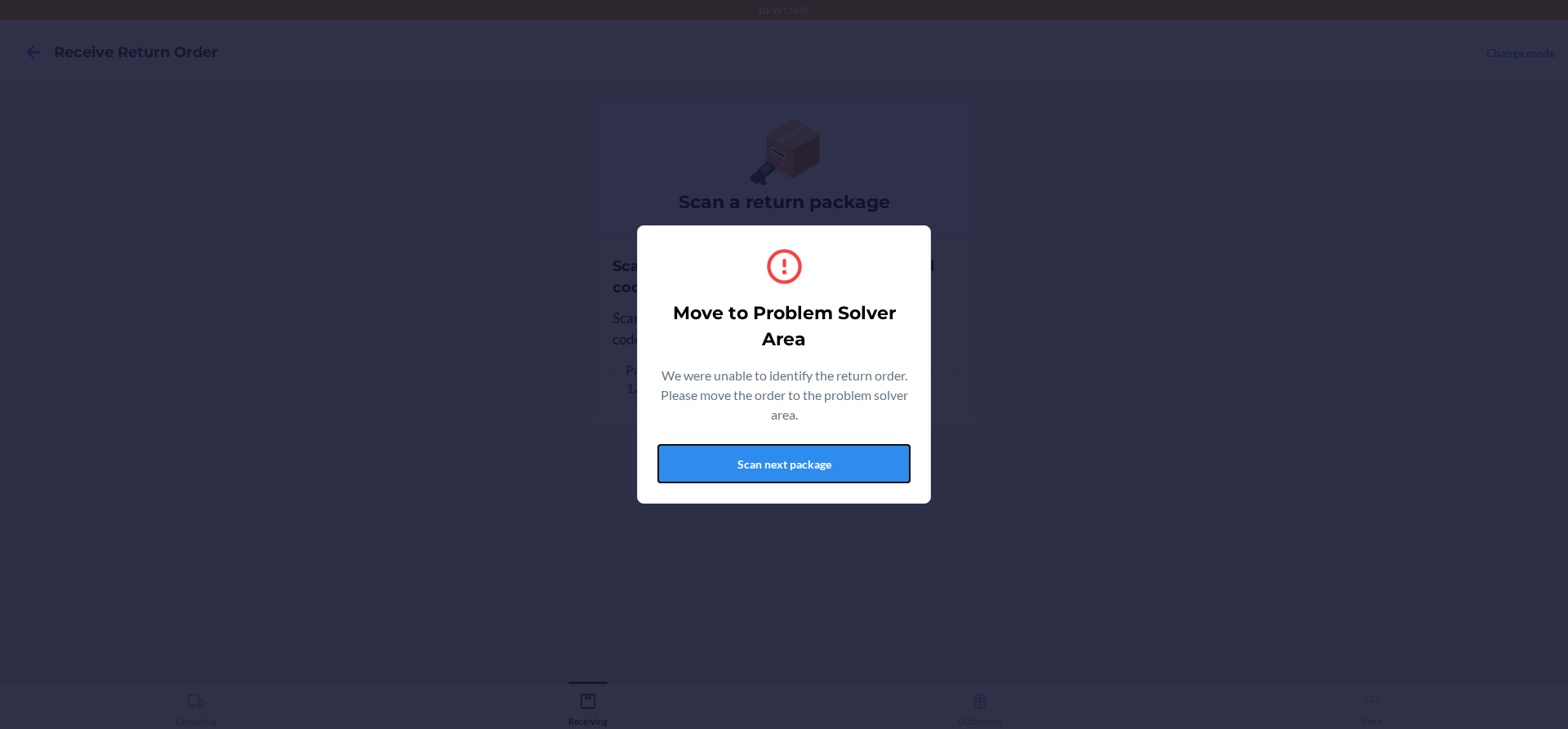
click at [807, 430] on div "Move to Problem Solver Area We were unable to identify the return order. Please…" at bounding box center [784, 364] width 254 height 251
click at [833, 448] on button "Scan next package" at bounding box center [784, 464] width 254 height 39
